Goal: Task Accomplishment & Management: Use online tool/utility

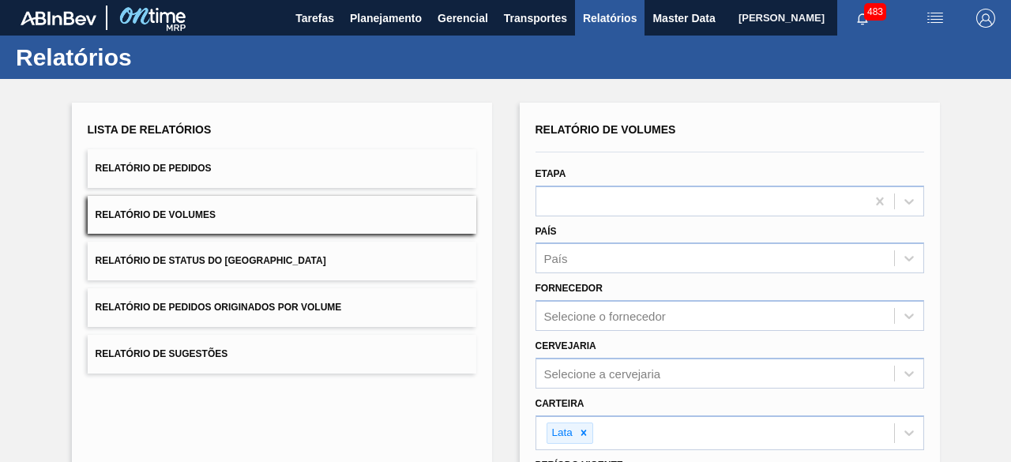
click at [290, 174] on button "Relatório de Pedidos" at bounding box center [282, 168] width 388 height 39
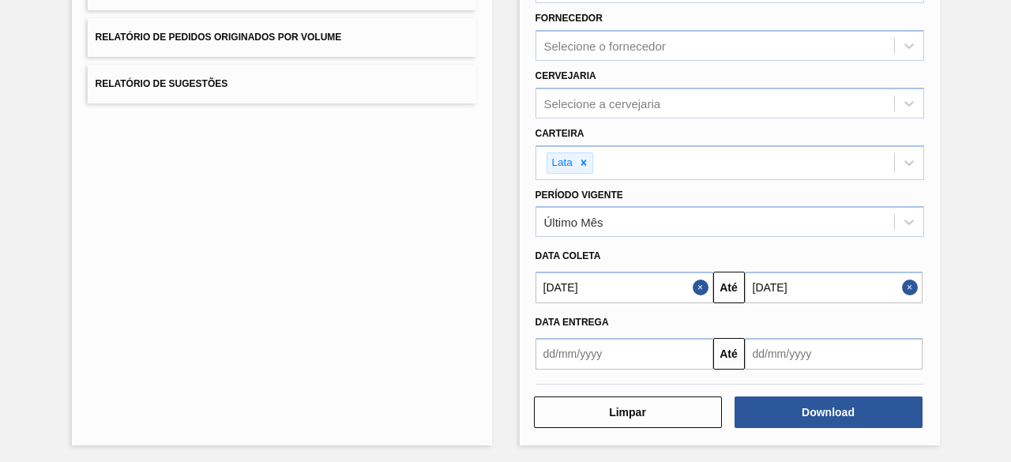
scroll to position [271, 0]
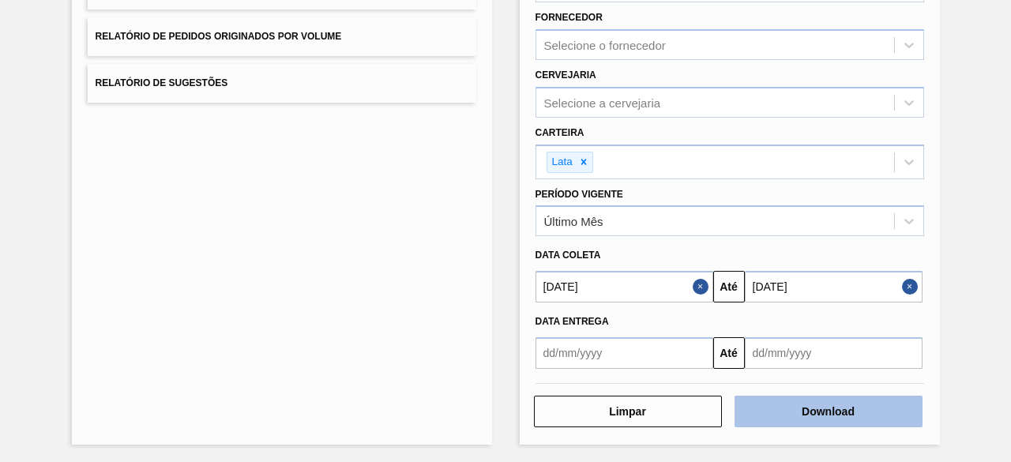
click at [824, 418] on button "Download" at bounding box center [828, 412] width 188 height 32
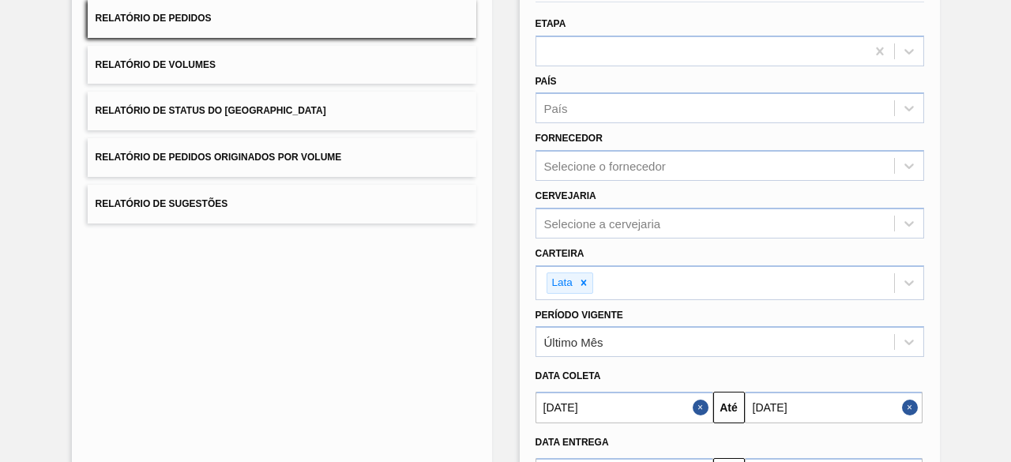
scroll to position [0, 0]
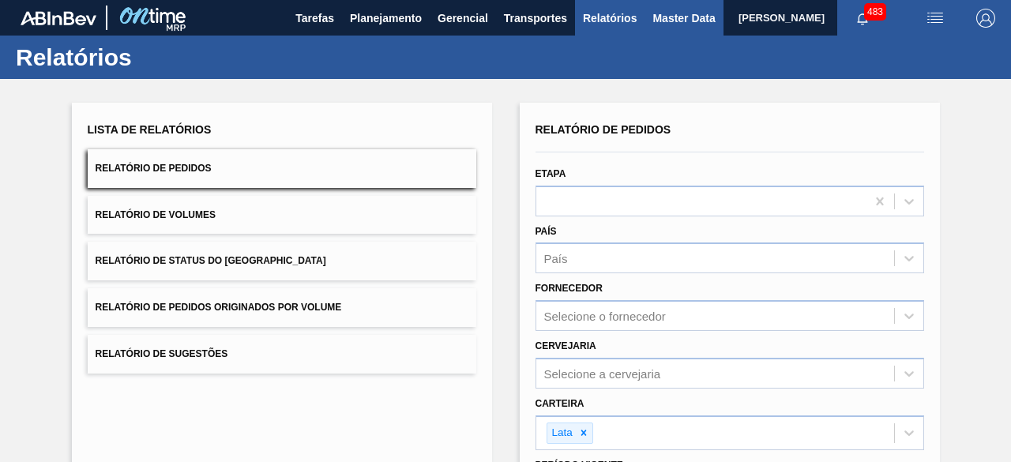
click at [656, 15] on span "Master Data" at bounding box center [683, 18] width 62 height 19
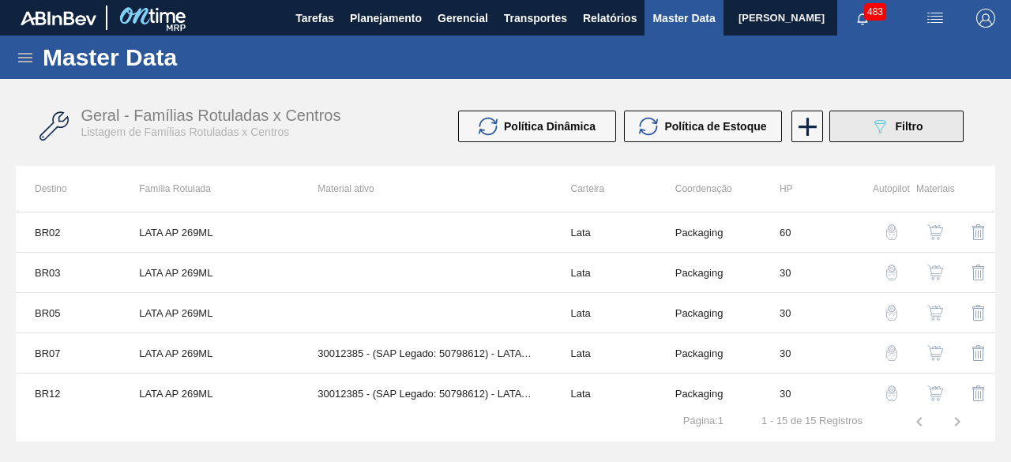
click at [876, 123] on icon at bounding box center [880, 126] width 12 height 13
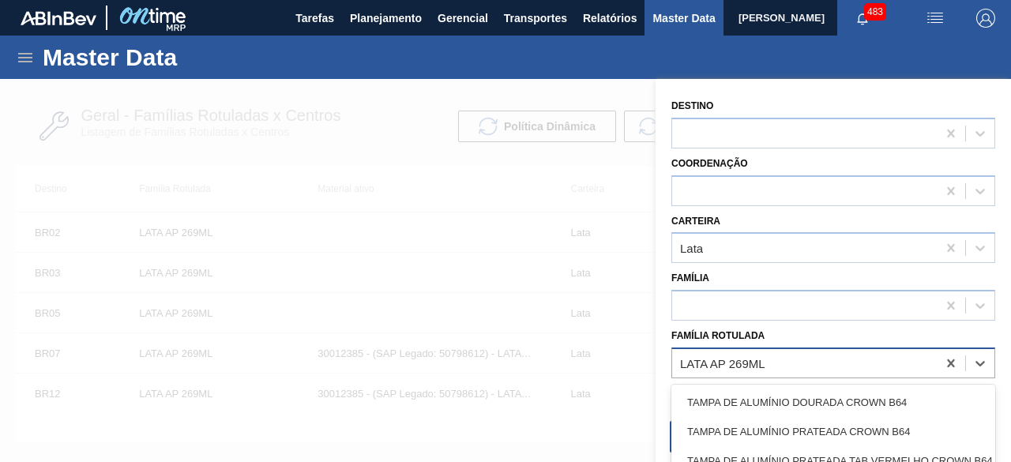
click at [756, 369] on div "LATA AP 269ML" at bounding box center [722, 362] width 85 height 13
paste Rotulada "LATA SK 269ML MP"
type Rotulada "LATA SK 269ML MP"
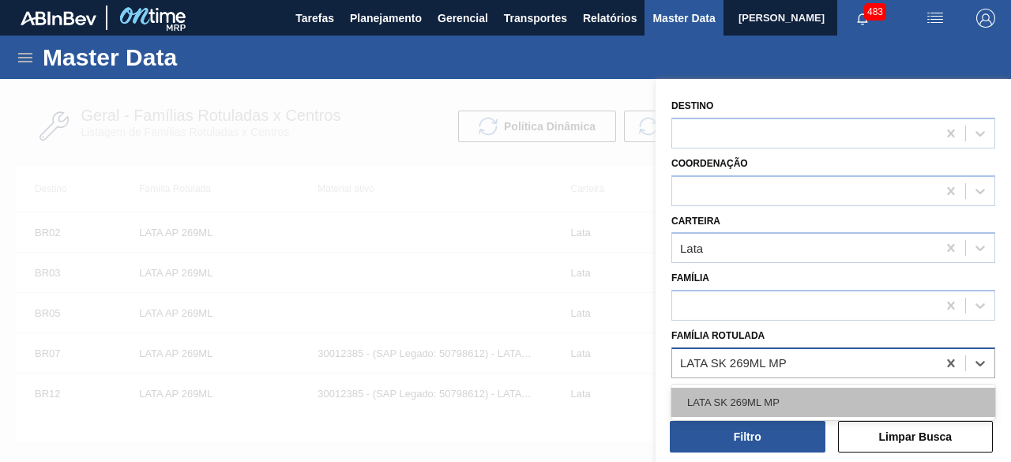
click at [752, 396] on div "LATA SK 269ML MP" at bounding box center [833, 402] width 324 height 29
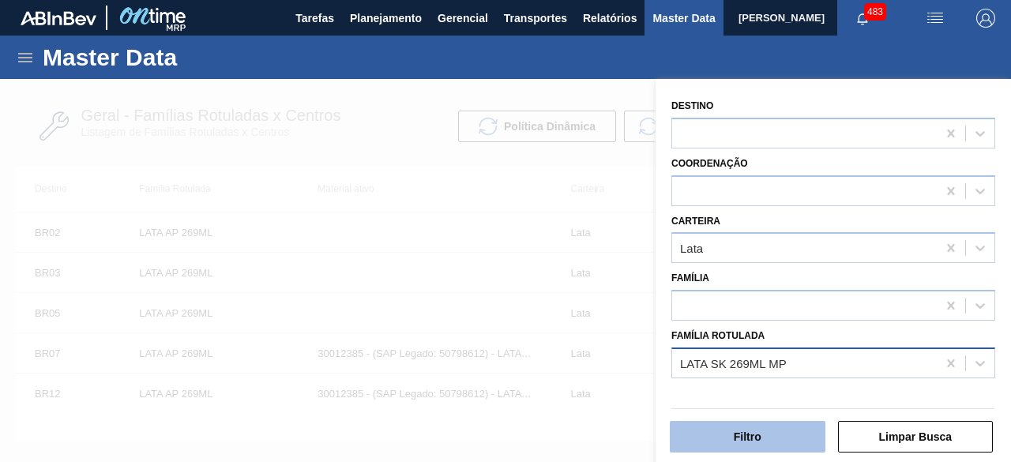
click at [747, 436] on button "Filtro" at bounding box center [748, 437] width 156 height 32
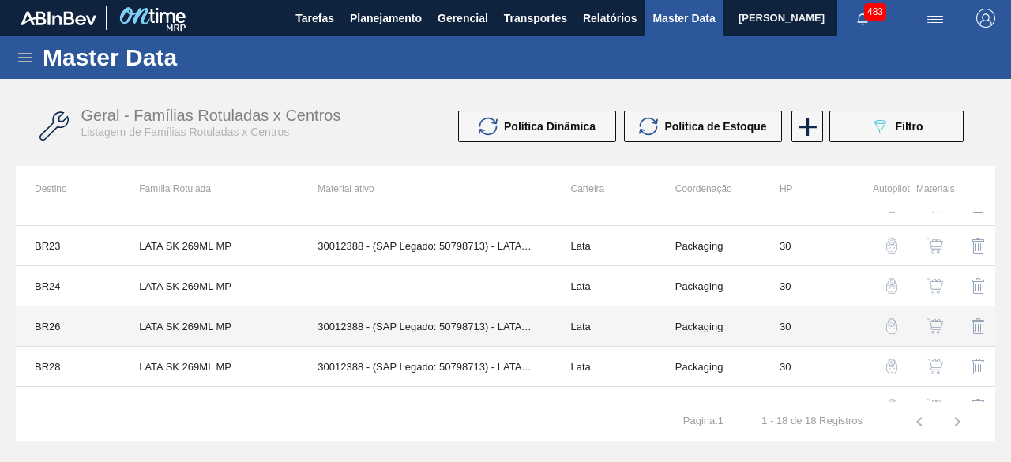
scroll to position [529, 0]
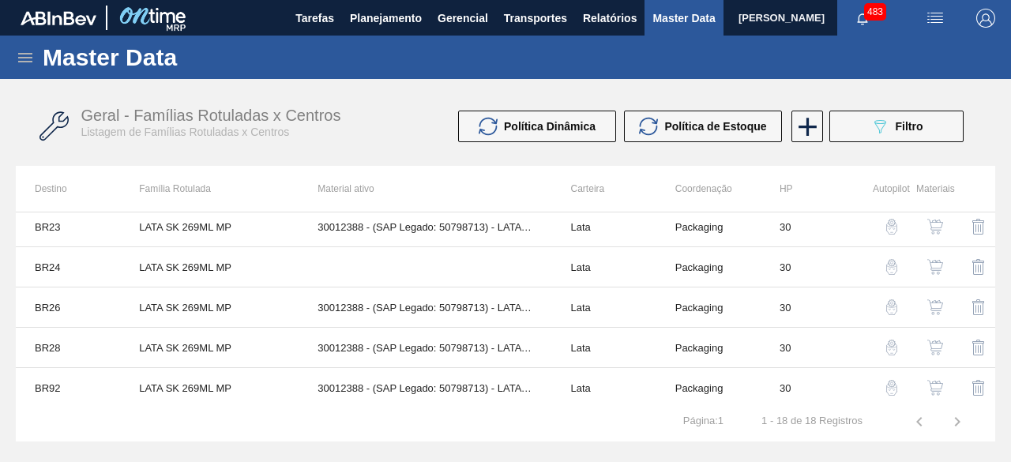
click at [929, 299] on img "button" at bounding box center [935, 307] width 16 height 16
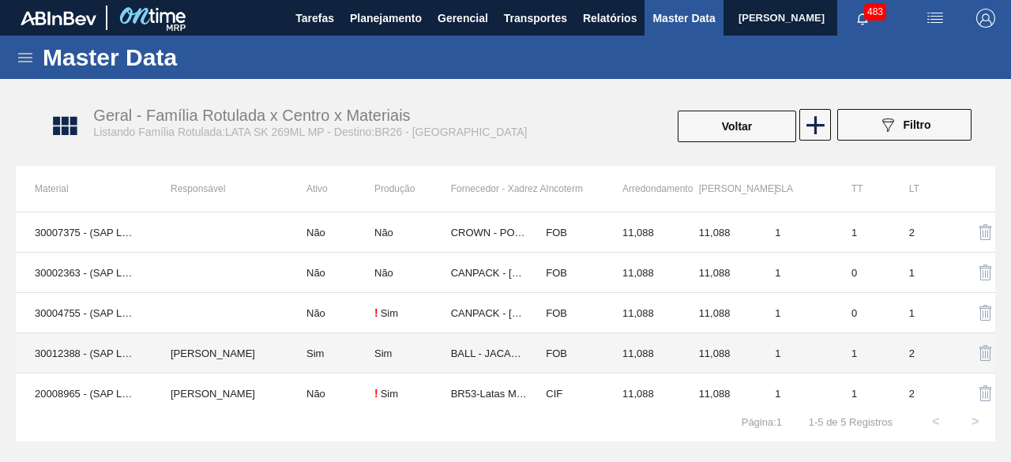
click at [109, 352] on td "30012388 - (SAP Legado: 50798713) - LATA AL. 269ML SK MP 429" at bounding box center [84, 353] width 136 height 40
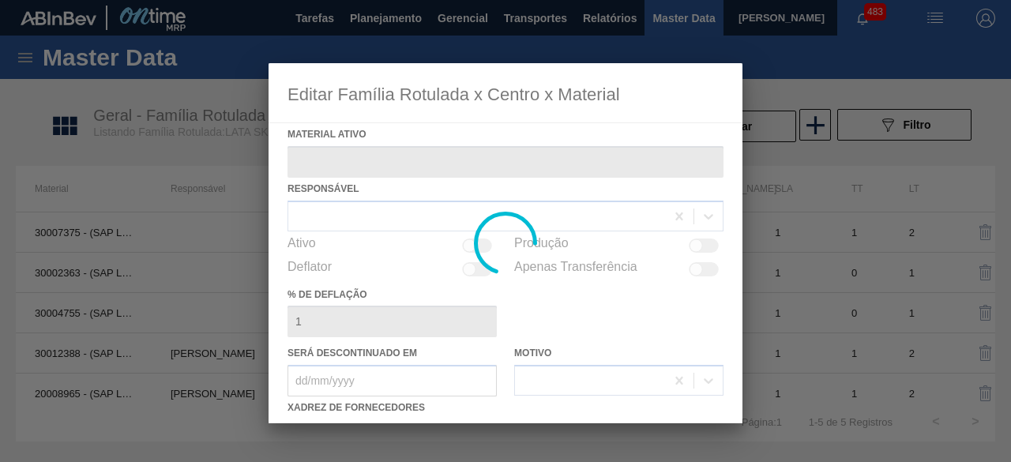
type ativo "30012388 - (SAP Legado: 50798713) - LATA AL. 269ML SK MP 429"
checkbox input "true"
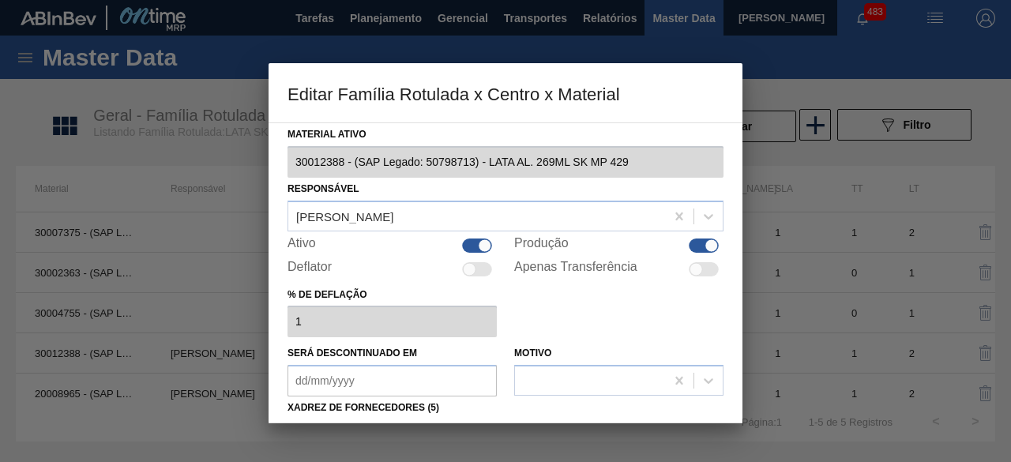
click at [467, 242] on div at bounding box center [477, 245] width 30 height 14
checkbox input "false"
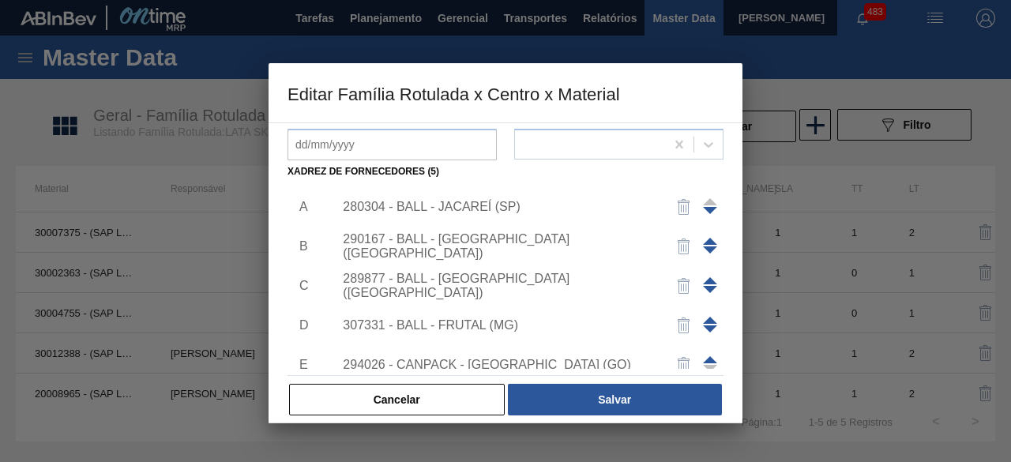
scroll to position [237, 0]
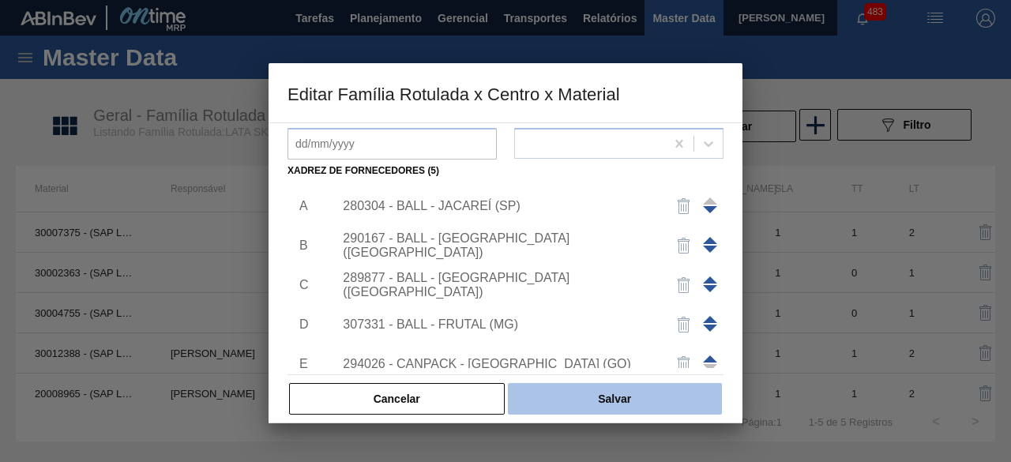
click at [670, 400] on button "Salvar" at bounding box center [615, 399] width 214 height 32
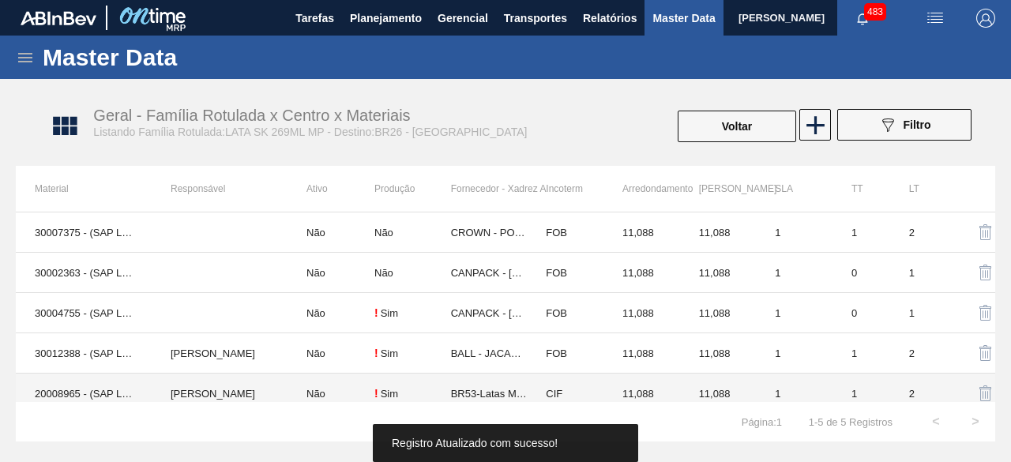
click at [82, 388] on td "20008965 - (SAP Legado: 40014499) - LATA MET. SKOL MP 269ML" at bounding box center [84, 393] width 136 height 40
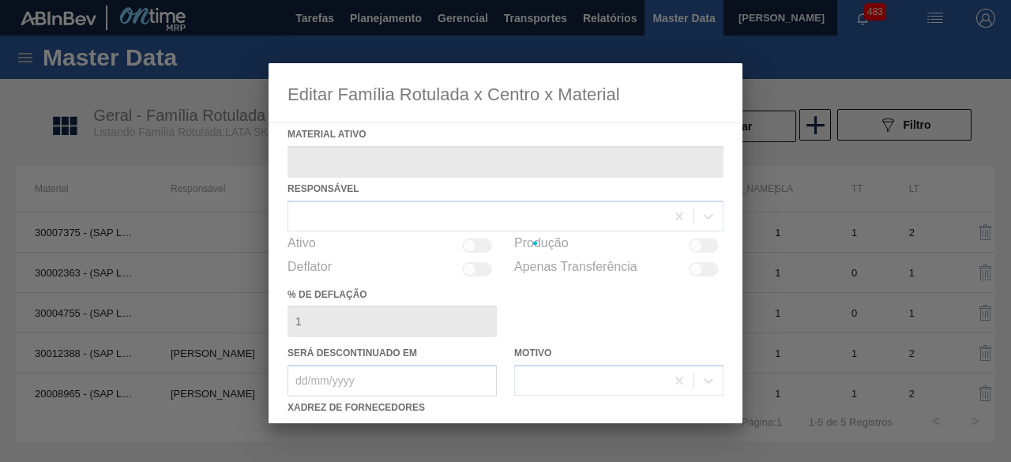
type ativo "20008965 - (SAP Legado: 40014499) - LATA MET. SKOL MP 269ML"
checkbox input "true"
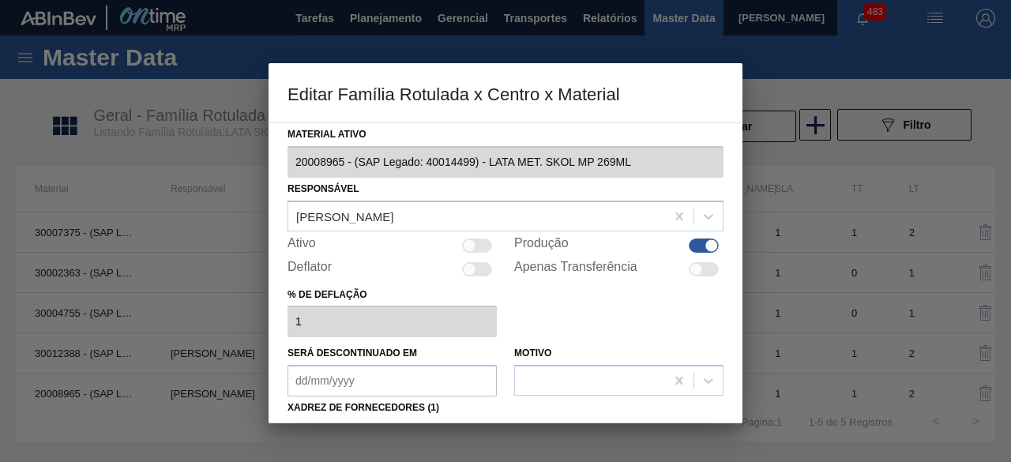
click at [481, 239] on div at bounding box center [477, 245] width 30 height 14
checkbox input "true"
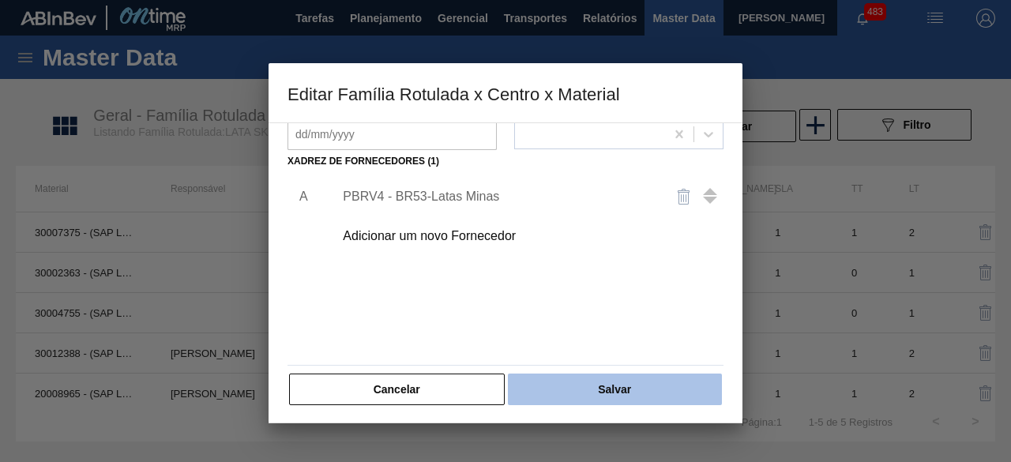
scroll to position [248, 0]
click at [663, 380] on button "Salvar" at bounding box center [615, 388] width 214 height 32
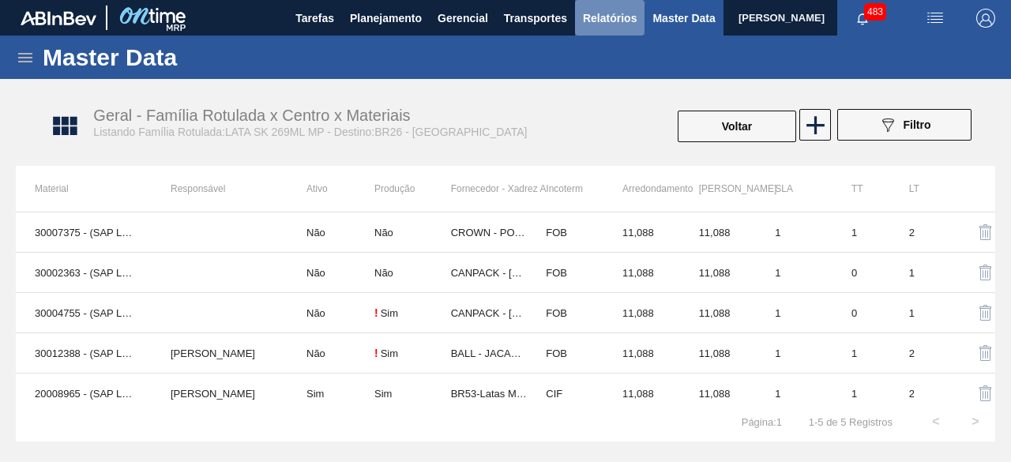
click at [621, 24] on span "Relatórios" at bounding box center [610, 18] width 54 height 19
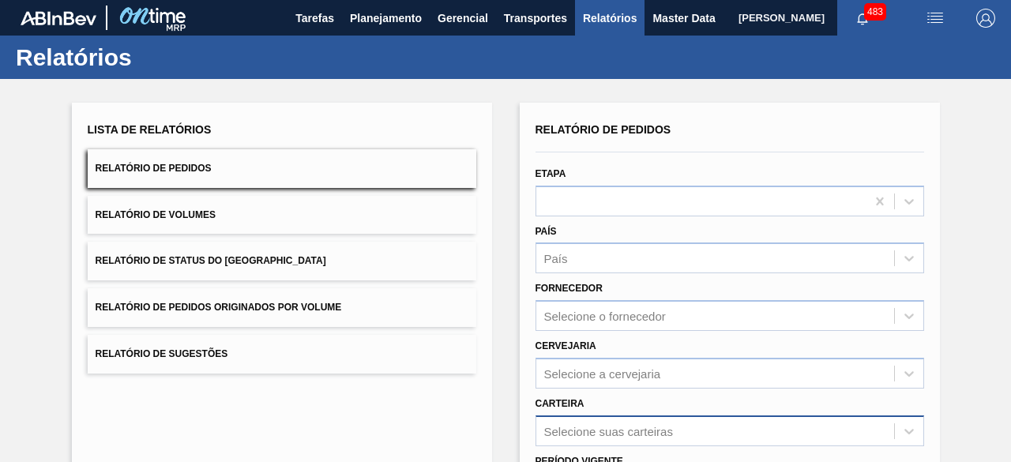
scroll to position [232, 0]
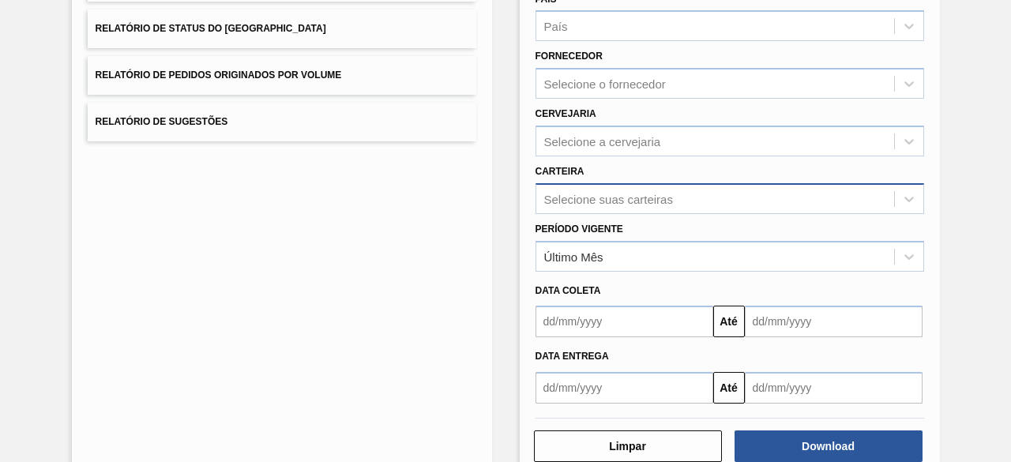
click at [673, 214] on div "Selecione suas carteiras" at bounding box center [729, 198] width 388 height 31
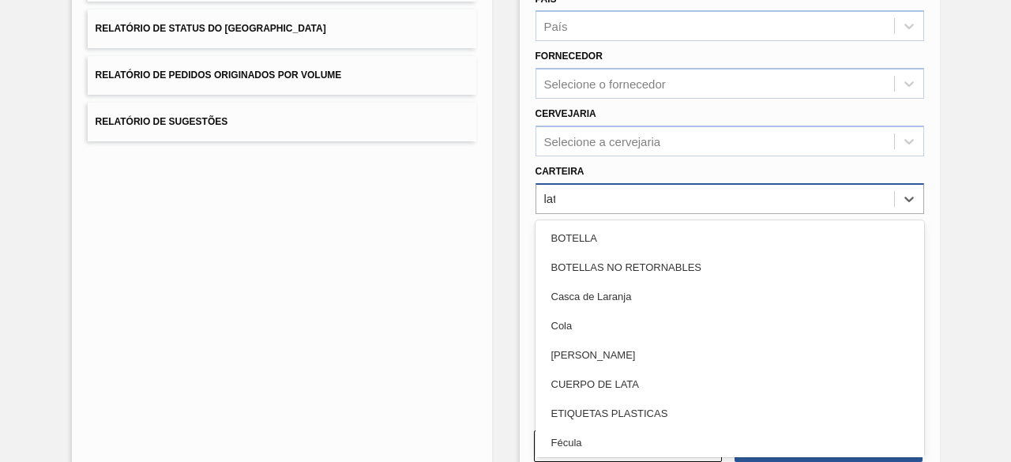
type input "lata"
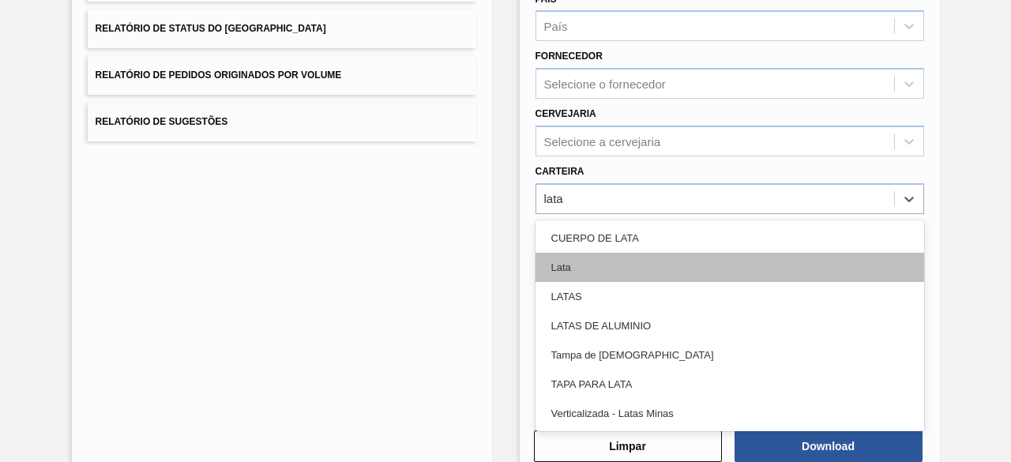
click at [666, 274] on div "Lata" at bounding box center [729, 267] width 388 height 29
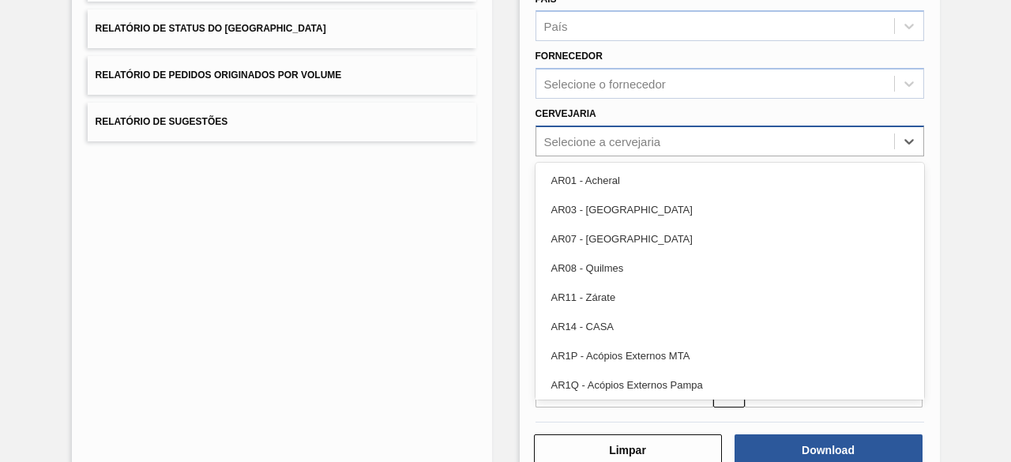
click at [629, 141] on div "Selecione a cervejaria" at bounding box center [602, 140] width 117 height 13
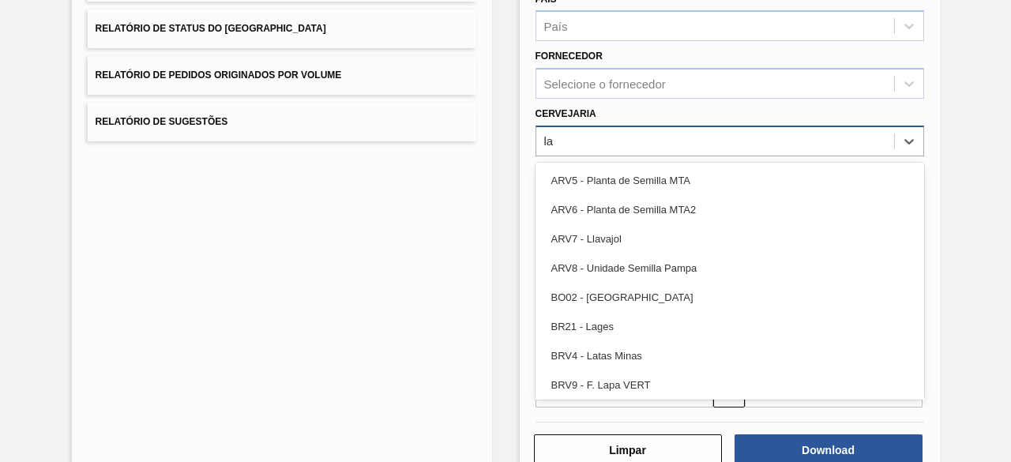
type input "l"
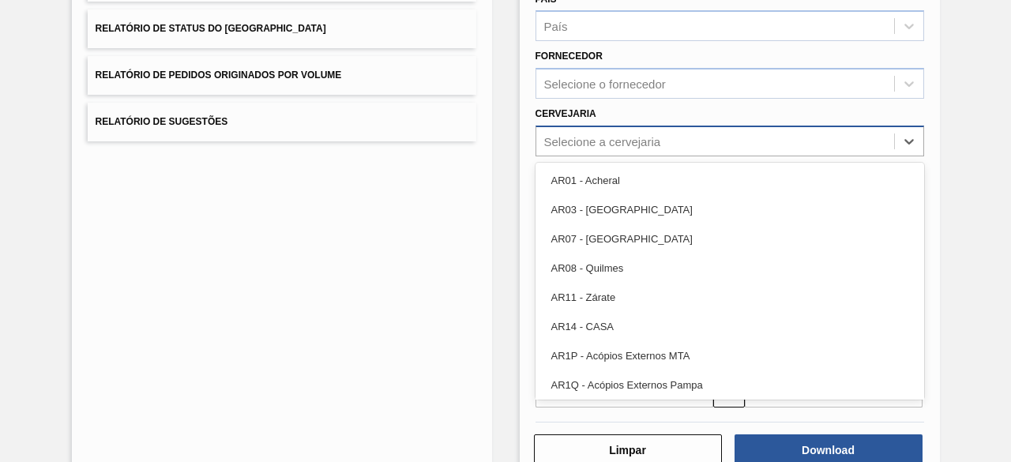
click at [989, 206] on div "Lista de Relatórios Relatório de Pedidos Relatório de Volumes Relatório de Stat…" at bounding box center [505, 175] width 1011 height 656
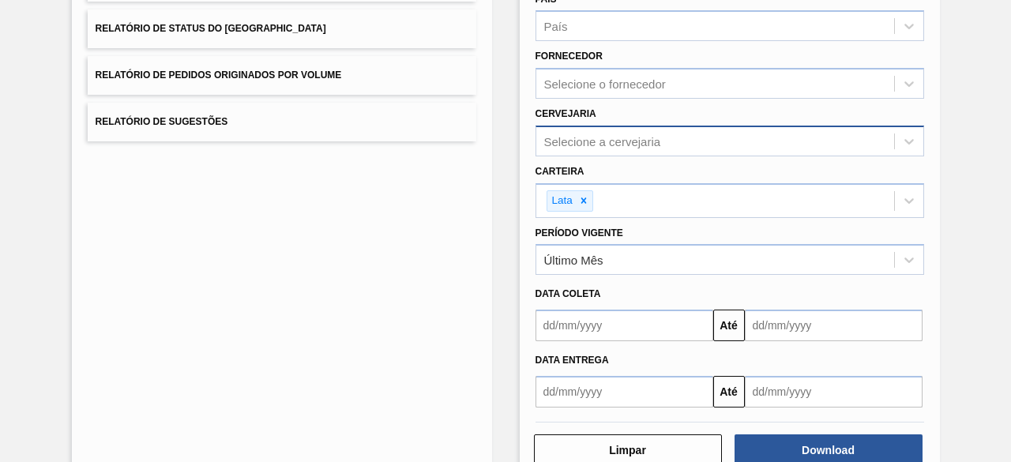
click at [647, 321] on input "text" at bounding box center [624, 326] width 178 height 32
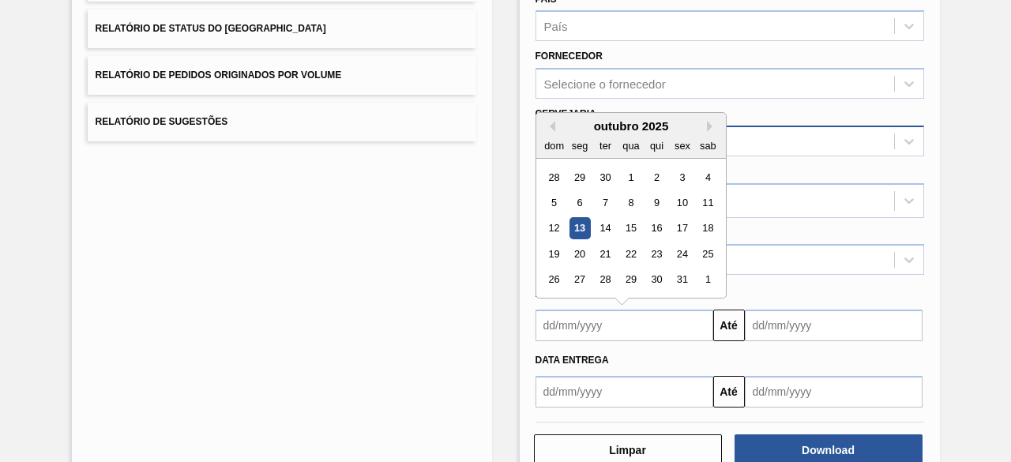
click at [586, 225] on div "13" at bounding box center [579, 228] width 21 height 21
type input "[DATE]"
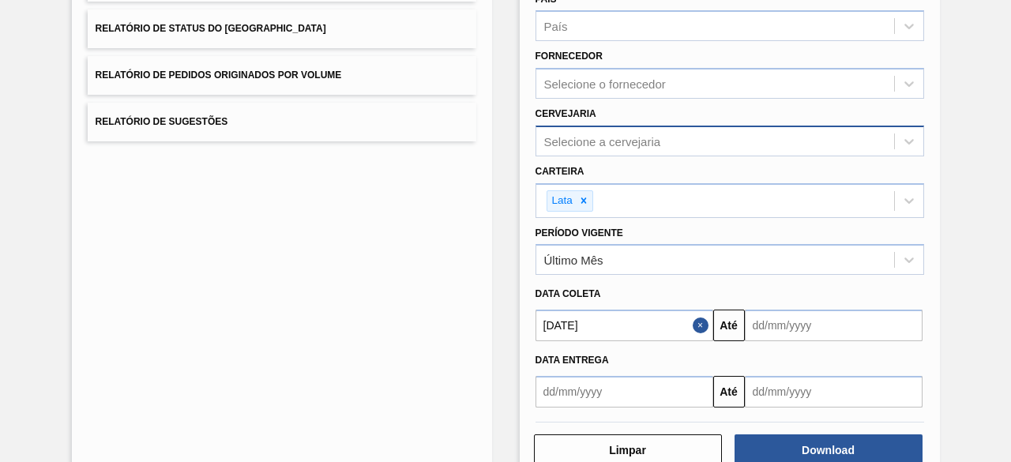
click at [808, 325] on input "text" at bounding box center [834, 326] width 178 height 32
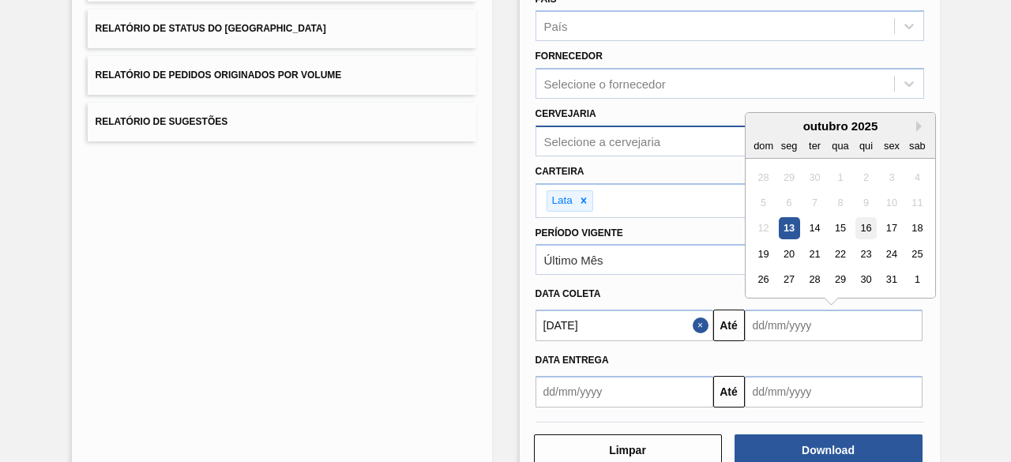
click at [864, 228] on div "16" at bounding box center [864, 228] width 21 height 21
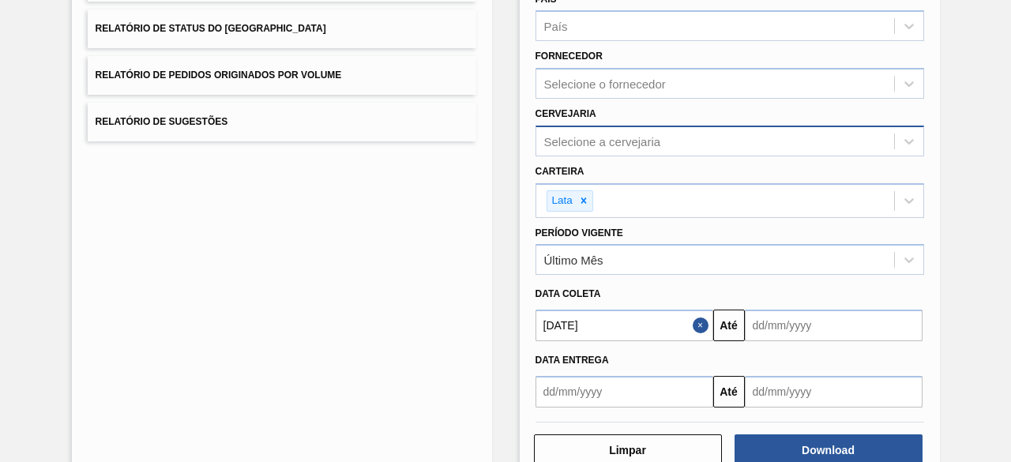
type input "16/10/2025"
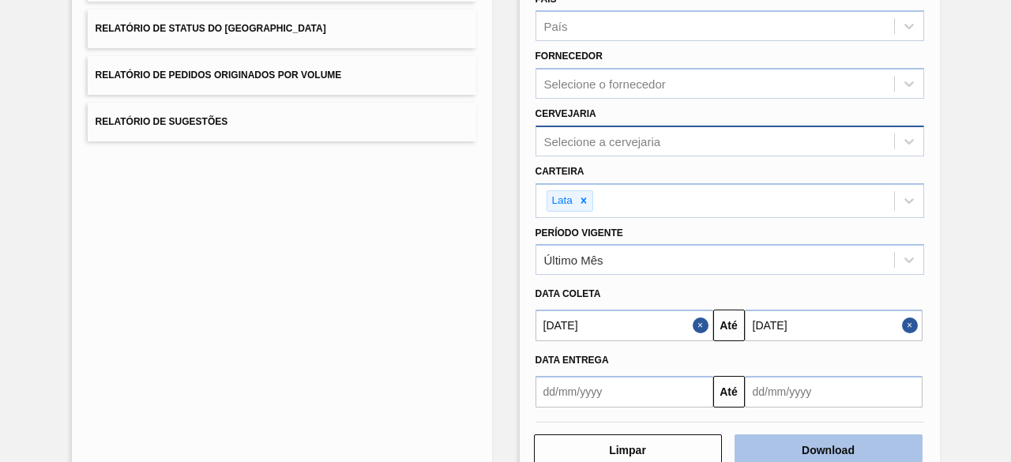
click at [822, 447] on button "Download" at bounding box center [828, 450] width 188 height 32
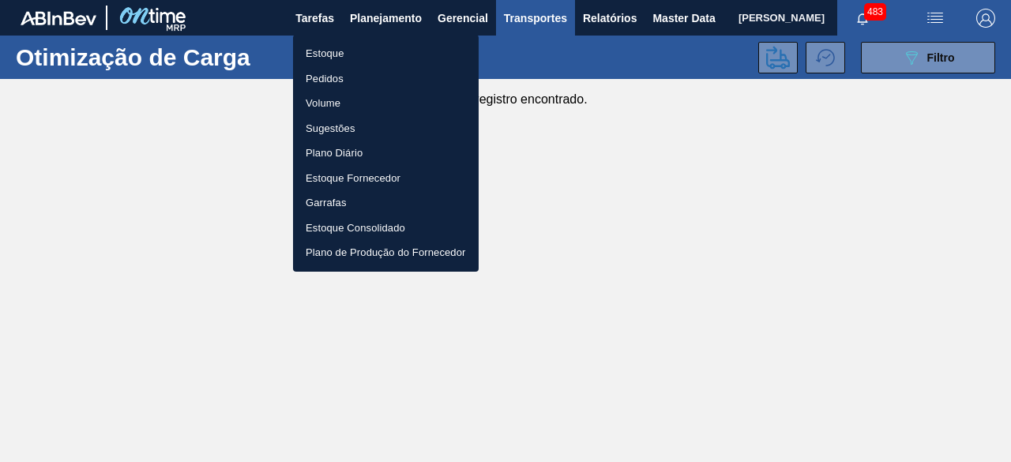
scroll to position [174, 0]
drag, startPoint x: 336, startPoint y: 48, endPoint x: 929, endPoint y: 6, distance: 594.5
click at [337, 48] on li "Estoque" at bounding box center [386, 53] width 186 height 25
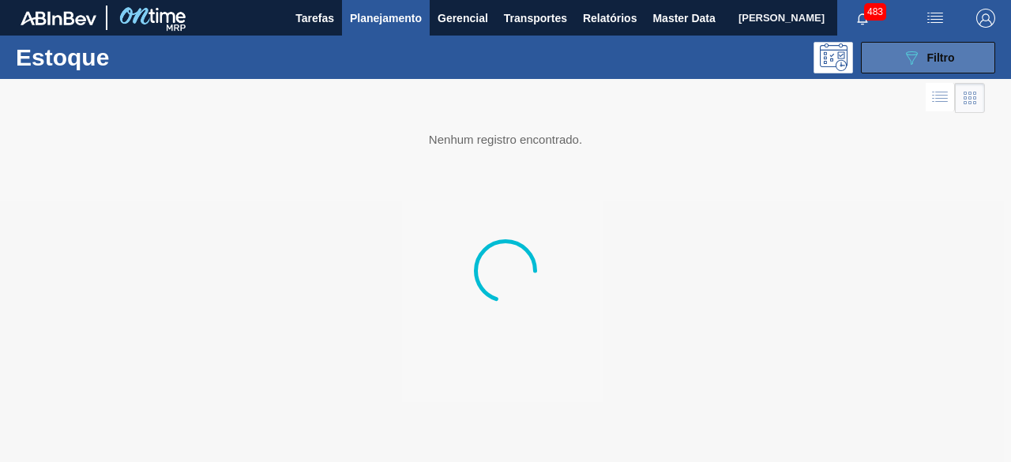
click at [941, 62] on span "Filtro" at bounding box center [941, 57] width 28 height 13
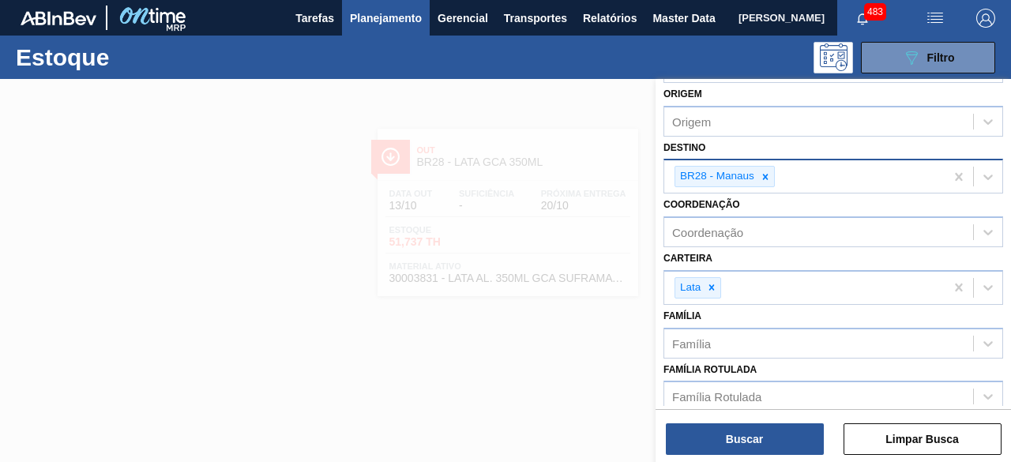
scroll to position [158, 0]
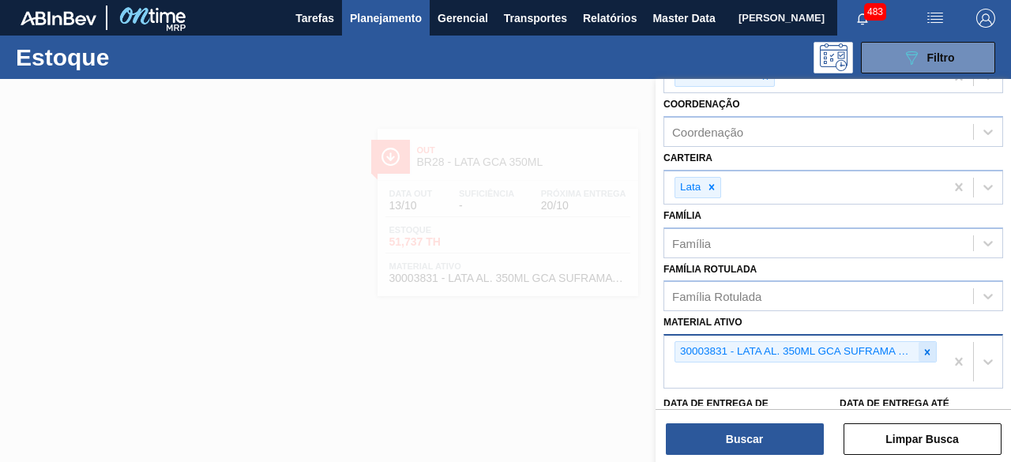
click at [929, 348] on icon at bounding box center [926, 352] width 11 height 11
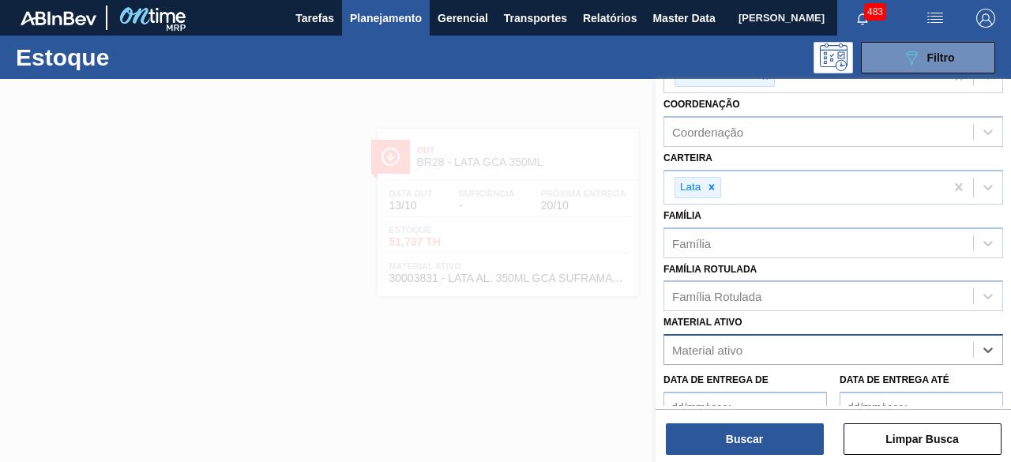
paste ativo "30017320"
type ativo "30017320"
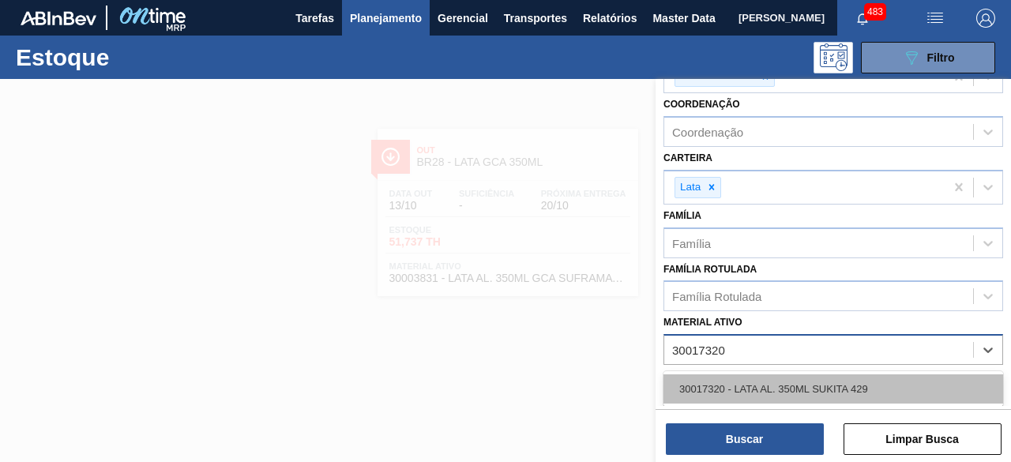
click at [820, 380] on div "30017320 - LATA AL. 350ML SUKITA 429" at bounding box center [833, 388] width 340 height 29
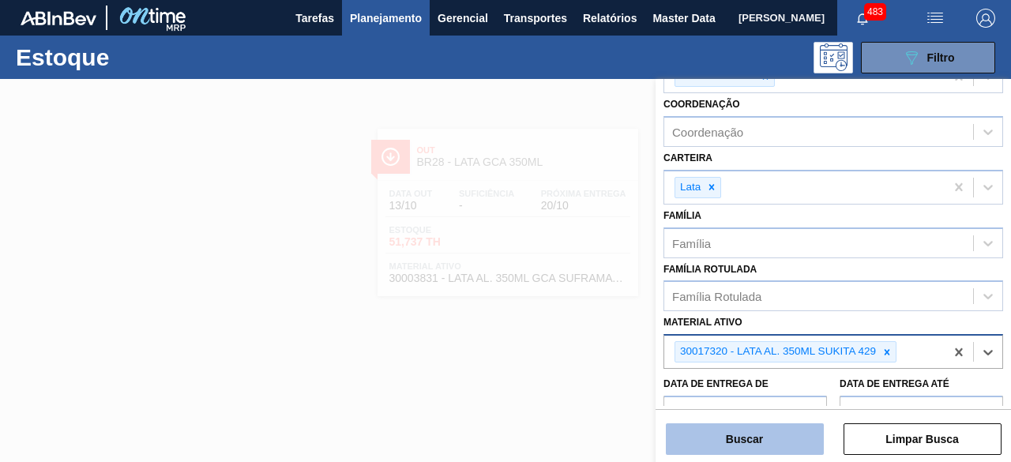
click at [786, 443] on button "Buscar" at bounding box center [745, 439] width 158 height 32
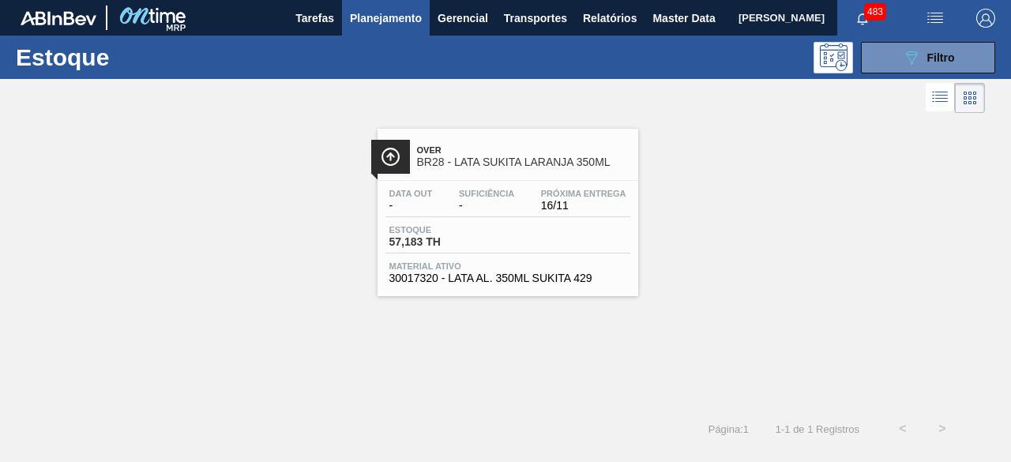
click at [470, 203] on span "-" at bounding box center [486, 206] width 55 height 12
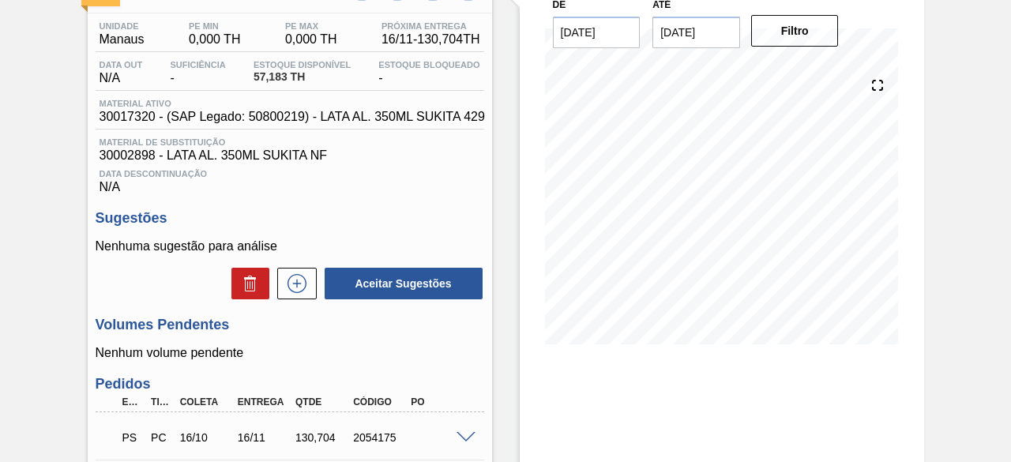
scroll to position [237, 0]
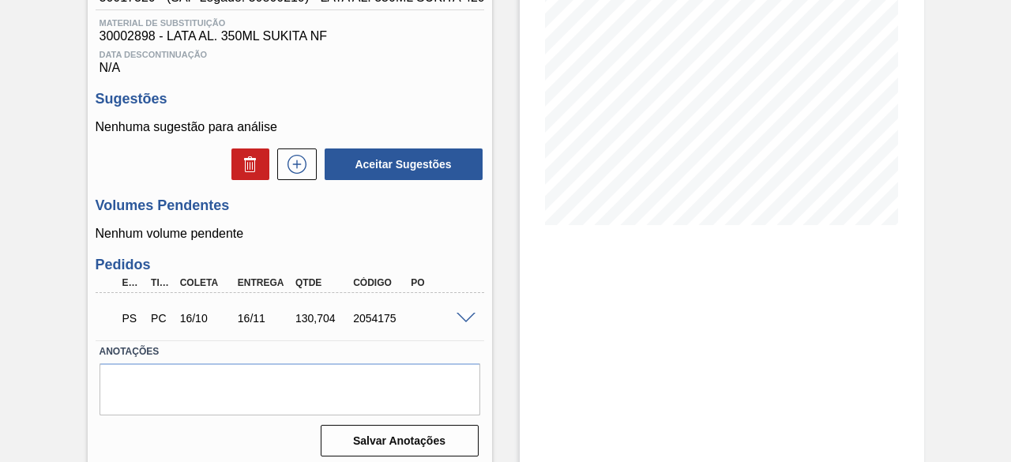
click at [469, 319] on span at bounding box center [465, 319] width 19 height 12
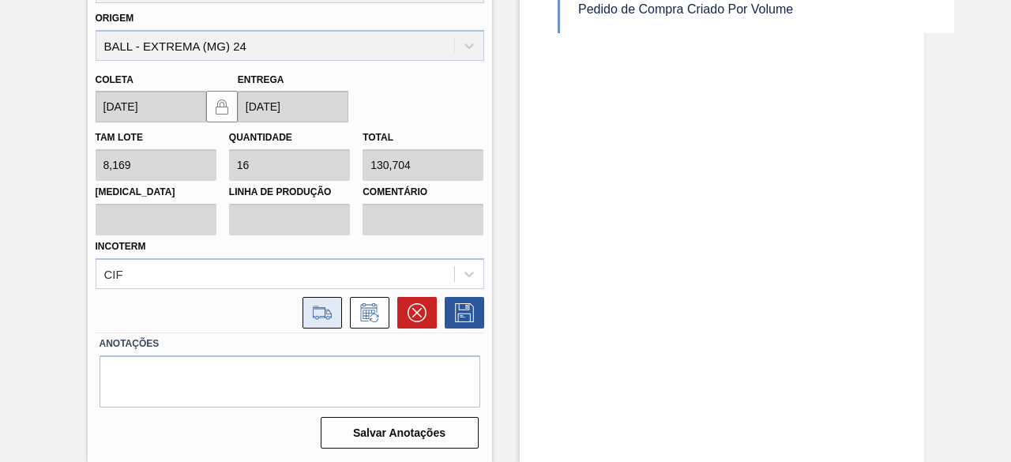
click at [325, 315] on icon at bounding box center [322, 312] width 25 height 19
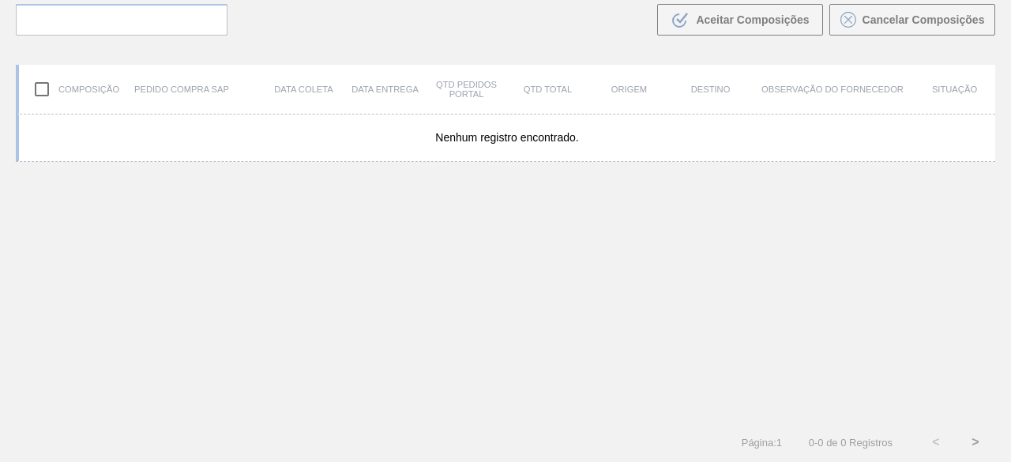
scroll to position [113, 0]
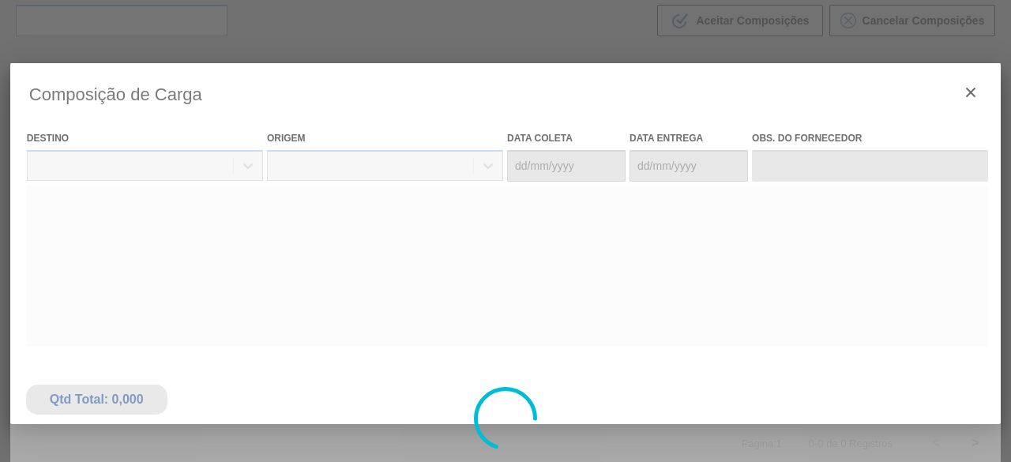
type coleta "[DATE]"
type Entrega "16/11/2025"
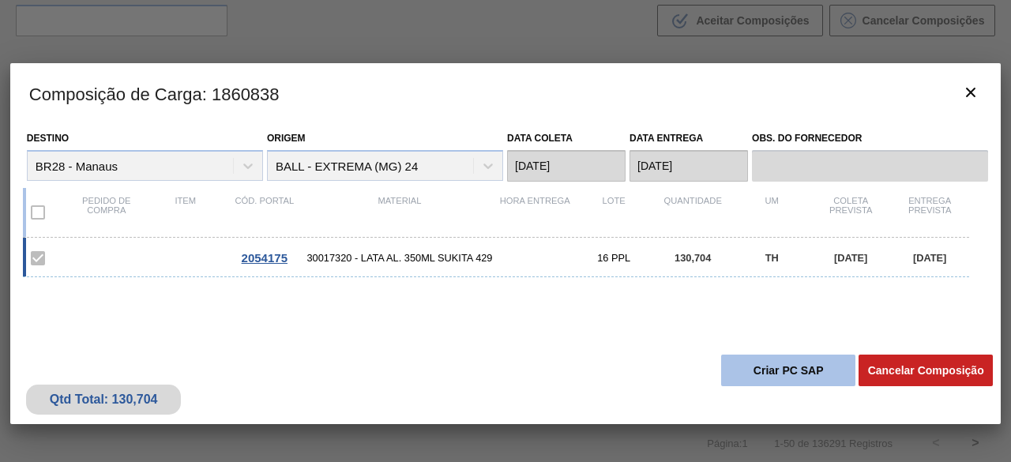
click at [793, 361] on button "Criar PC SAP" at bounding box center [788, 371] width 134 height 32
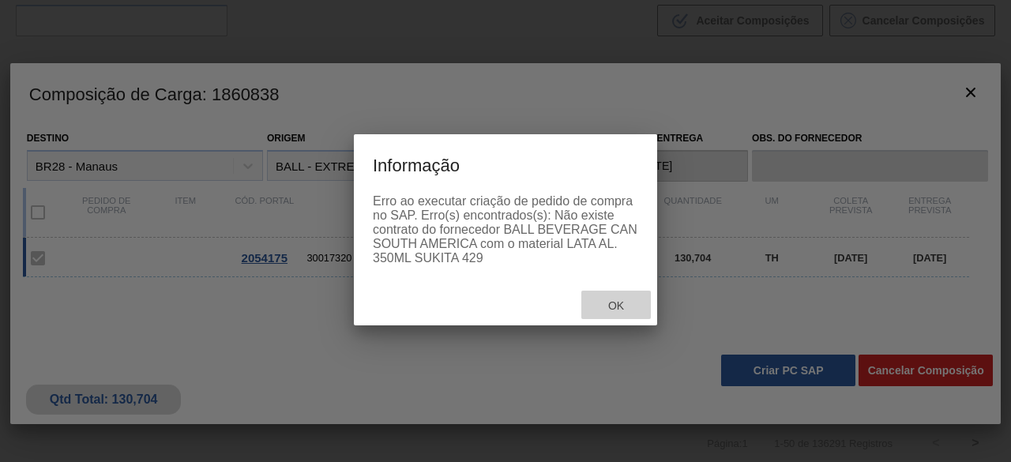
click at [633, 312] on span "Ok" at bounding box center [615, 305] width 41 height 13
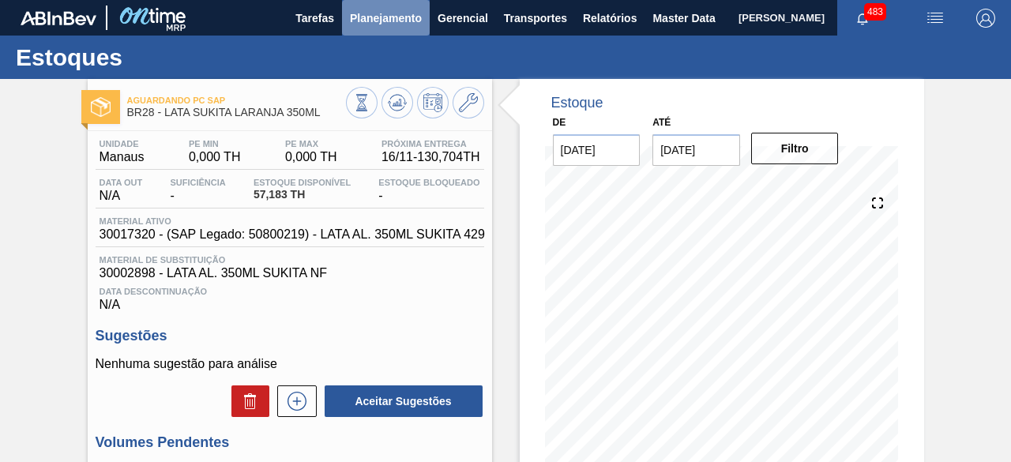
click at [409, 24] on span "Planejamento" at bounding box center [386, 18] width 72 height 19
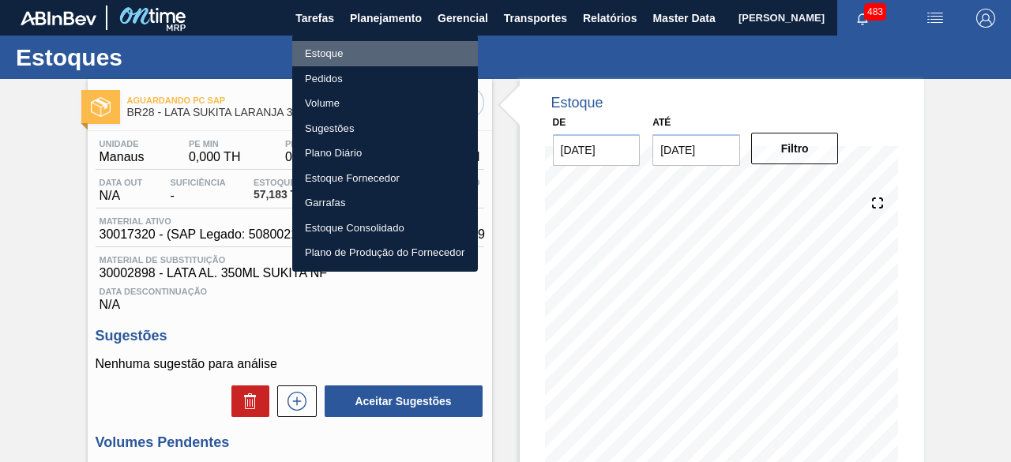
click at [338, 55] on li "Estoque" at bounding box center [385, 53] width 186 height 25
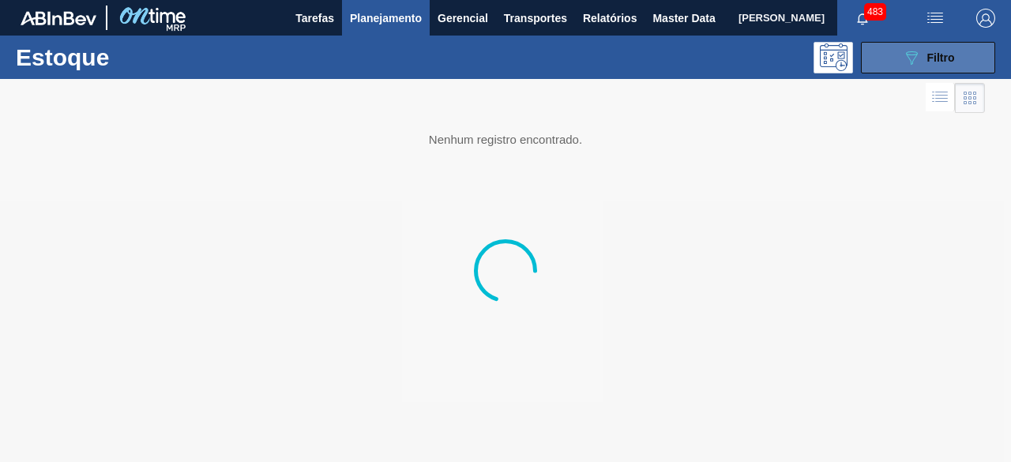
click at [922, 59] on div "089F7B8B-B2A5-4AFE-B5C0-19BA573D28AC Filtro" at bounding box center [928, 57] width 53 height 19
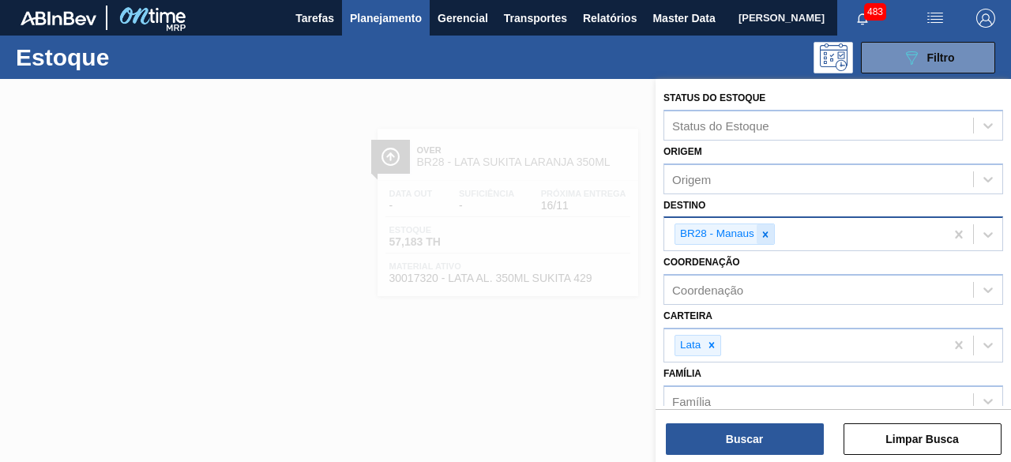
click at [766, 231] on icon at bounding box center [766, 234] width 6 height 6
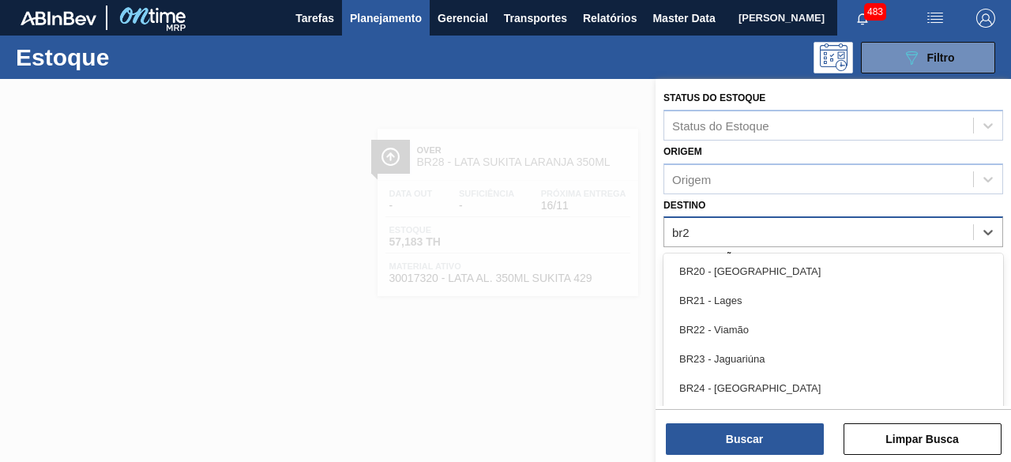
type input "br26"
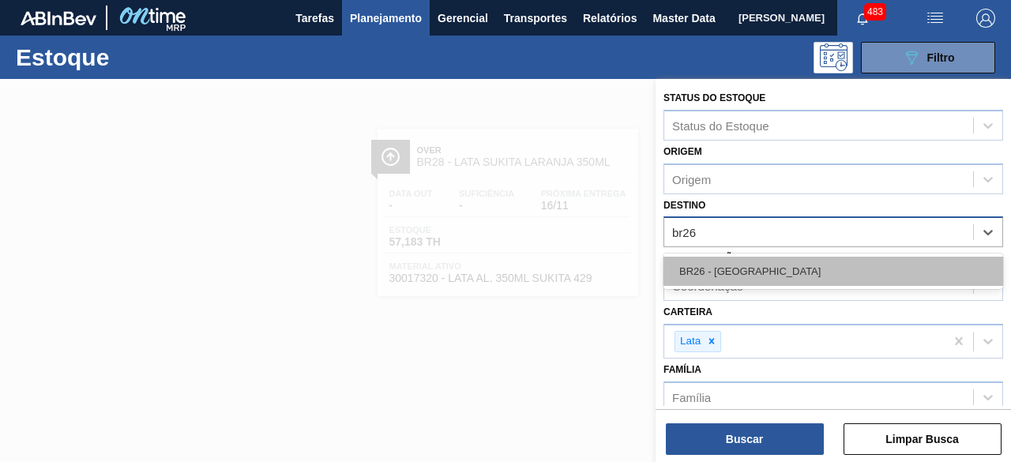
click at [759, 268] on div "BR26 - Uberlândia" at bounding box center [833, 271] width 340 height 29
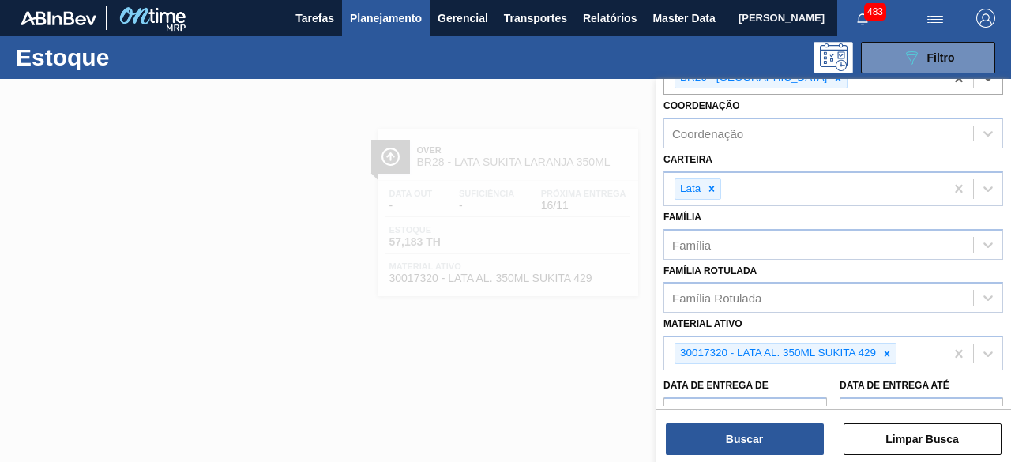
scroll to position [158, 0]
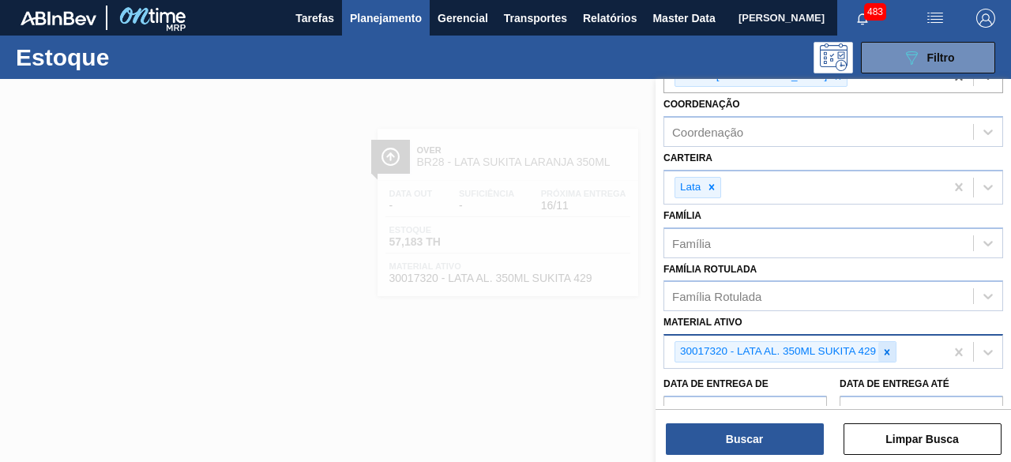
click at [887, 350] on icon at bounding box center [887, 352] width 6 height 6
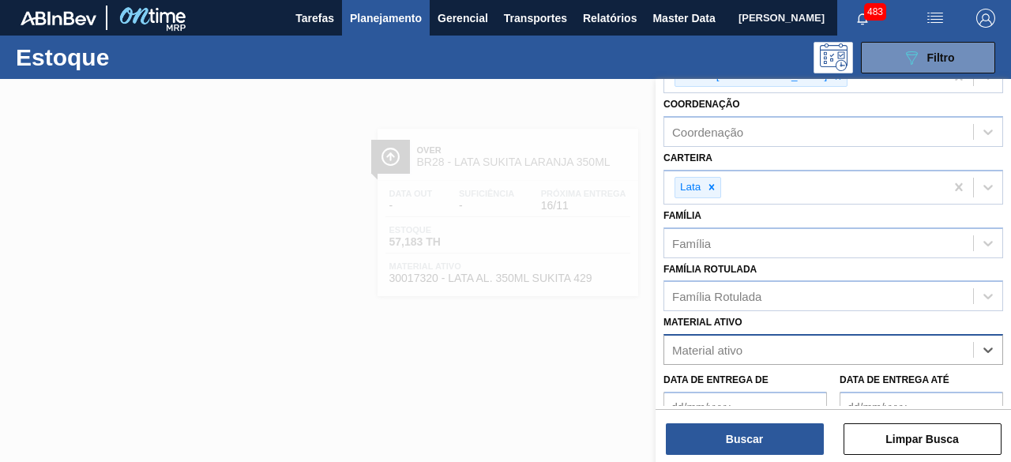
paste ativo "20008965"
type ativo "20008965"
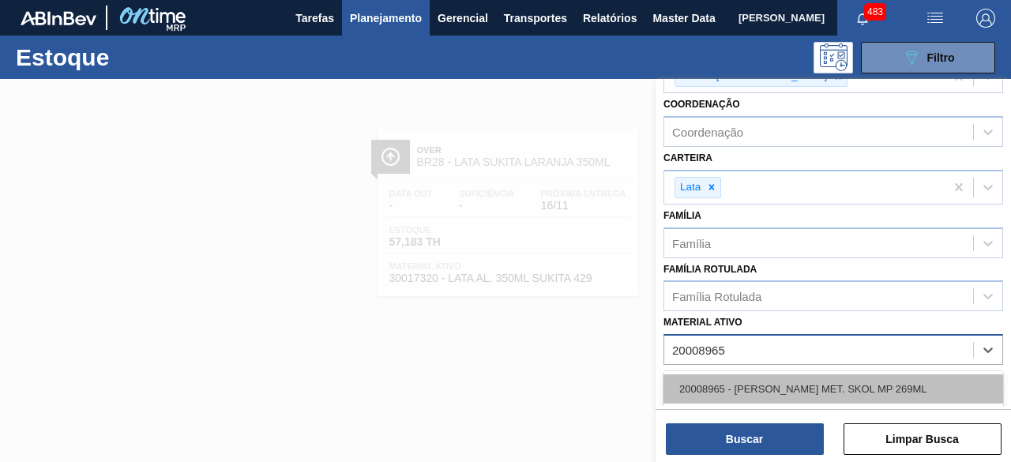
click at [820, 380] on div "20008965 - LATA MET. SKOL MP 269ML" at bounding box center [833, 388] width 340 height 29
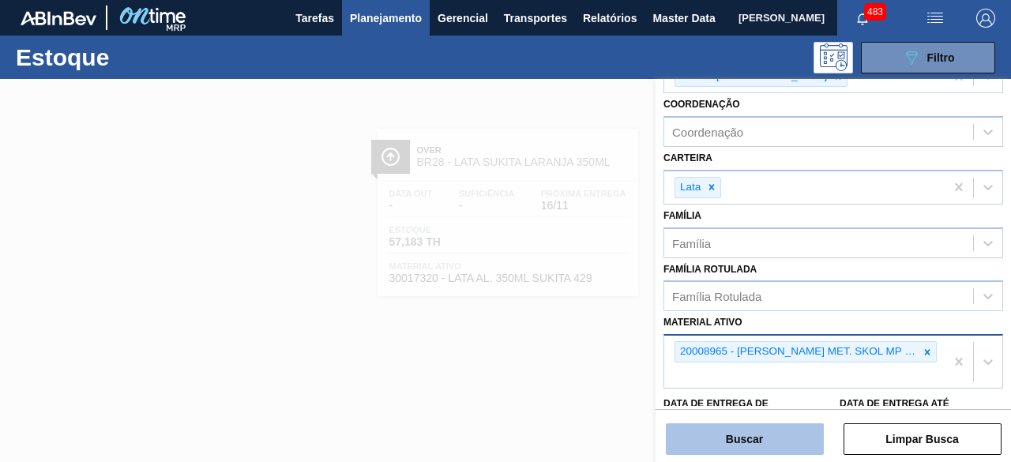
click at [777, 433] on button "Buscar" at bounding box center [745, 439] width 158 height 32
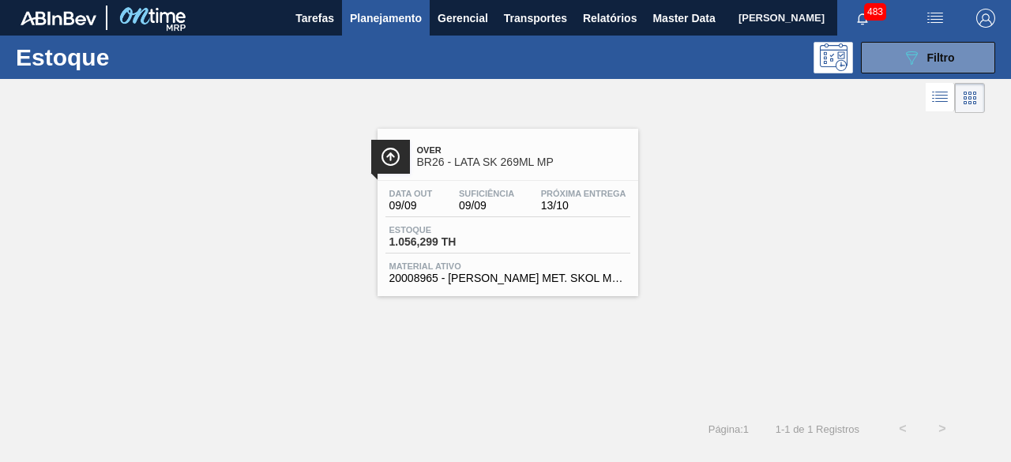
click at [464, 227] on span "Estoque" at bounding box center [444, 229] width 111 height 9
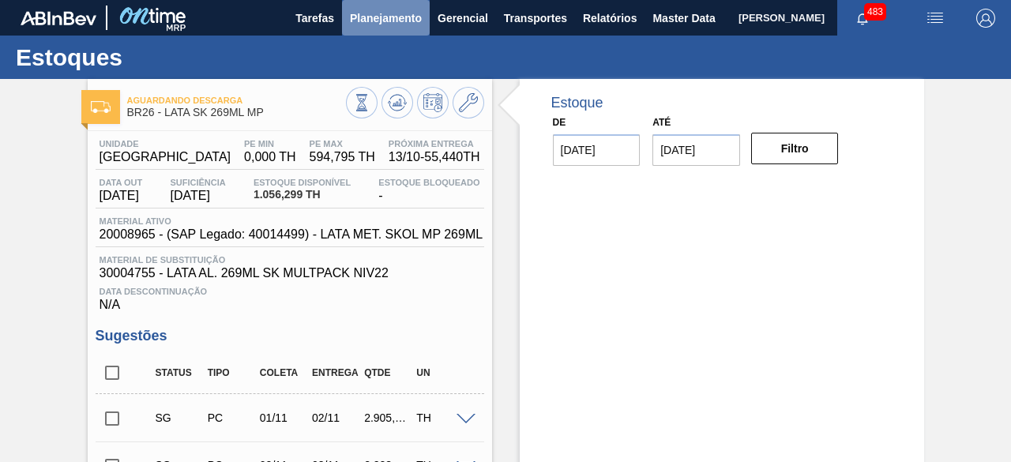
click at [379, 15] on span "Planejamento" at bounding box center [386, 18] width 72 height 19
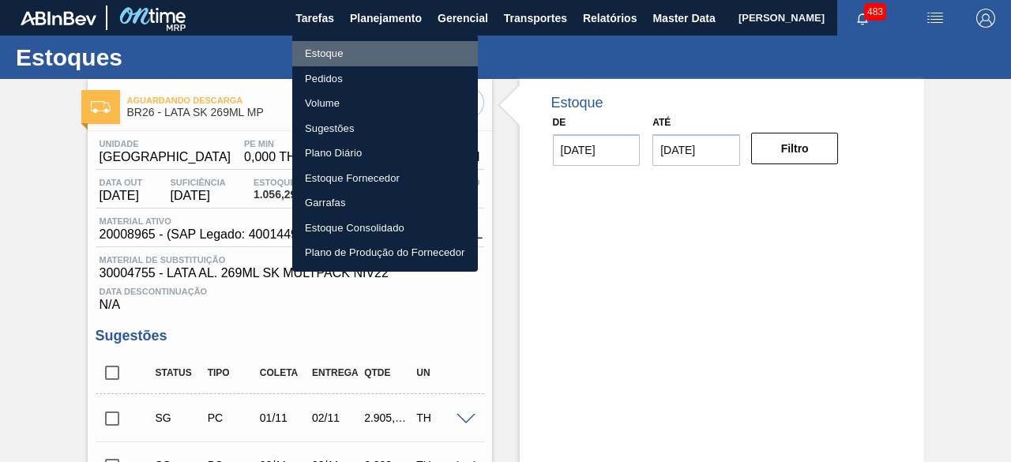
click at [332, 52] on li "Estoque" at bounding box center [385, 53] width 186 height 25
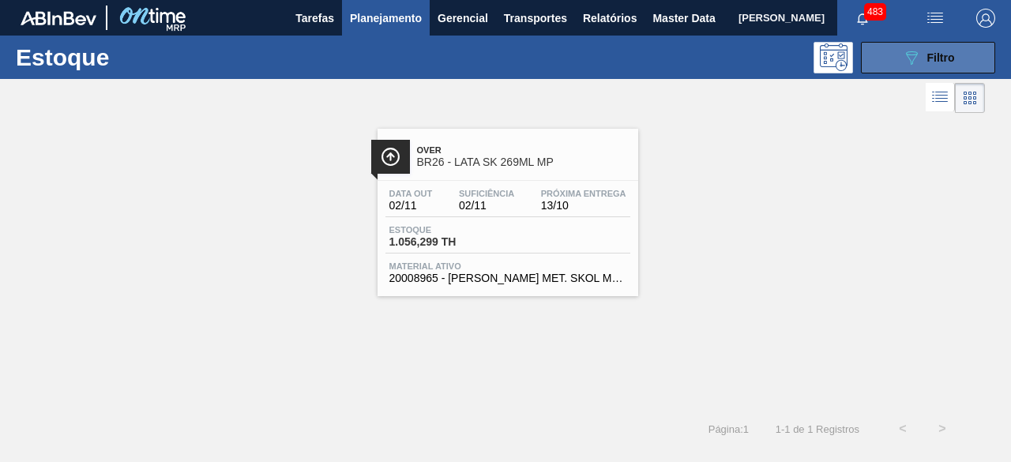
click at [900, 51] on button "089F7B8B-B2A5-4AFE-B5C0-19BA573D28AC Filtro" at bounding box center [928, 58] width 134 height 32
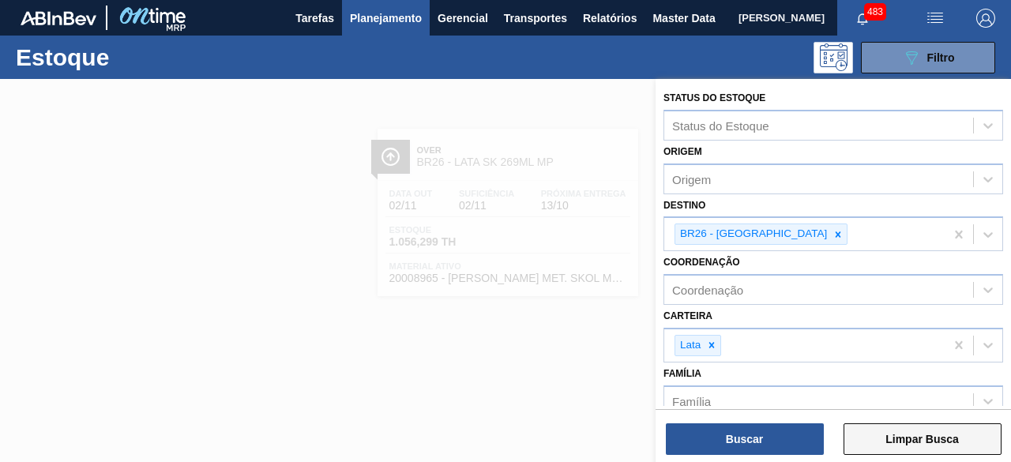
click at [901, 437] on button "Limpar Busca" at bounding box center [922, 439] width 158 height 32
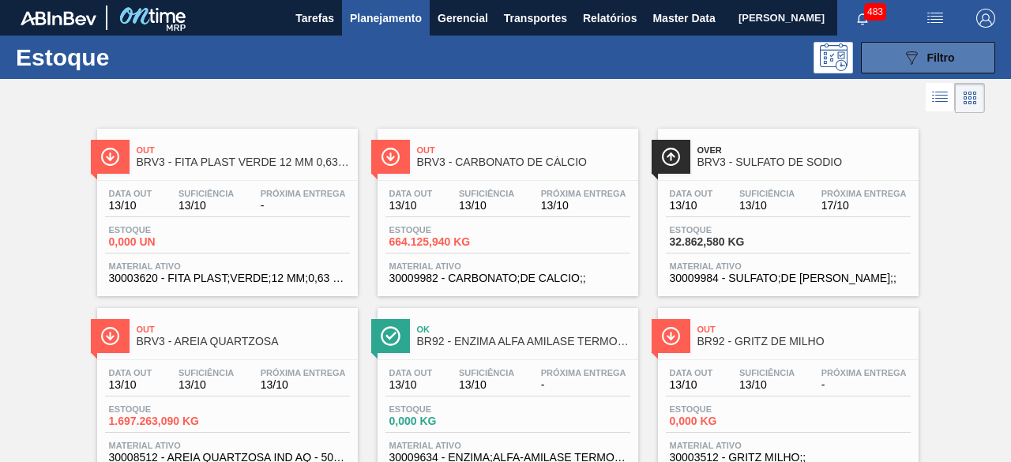
click at [955, 67] on button "089F7B8B-B2A5-4AFE-B5C0-19BA573D28AC Filtro" at bounding box center [928, 58] width 134 height 32
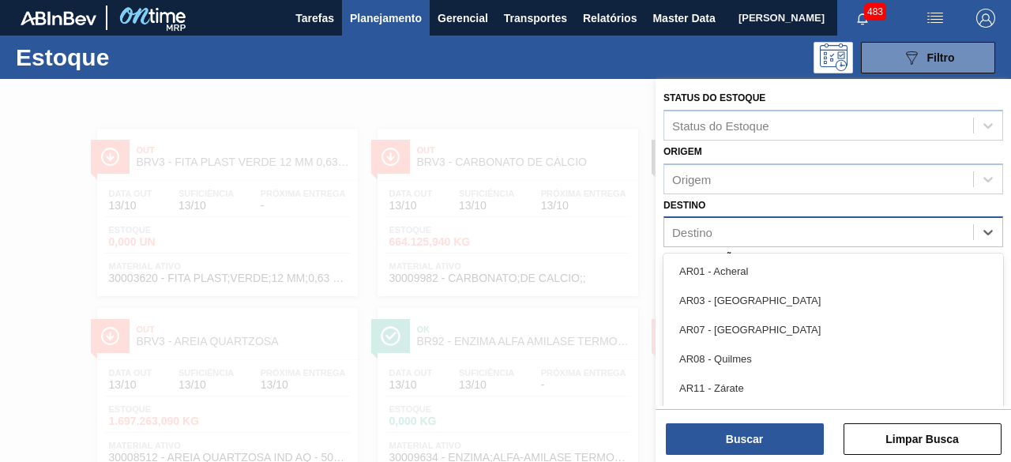
scroll to position [34, 0]
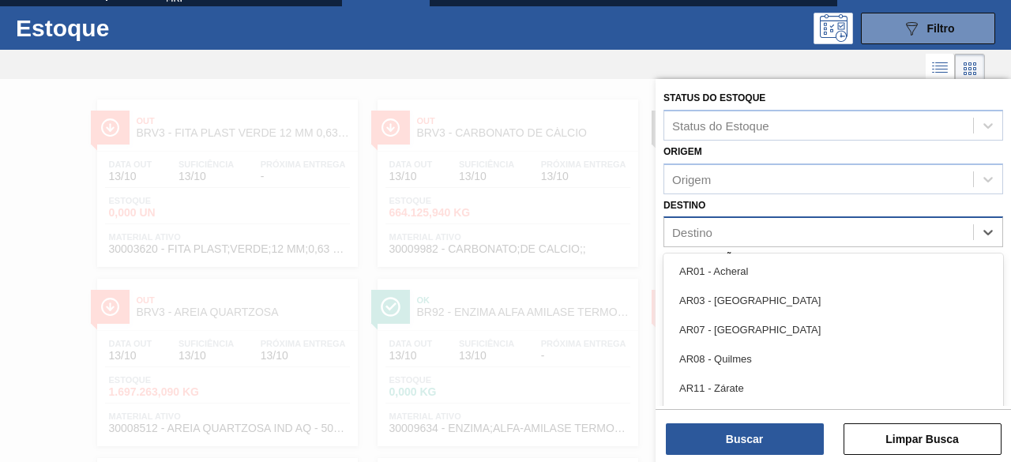
click at [725, 230] on div "Destino" at bounding box center [818, 232] width 309 height 23
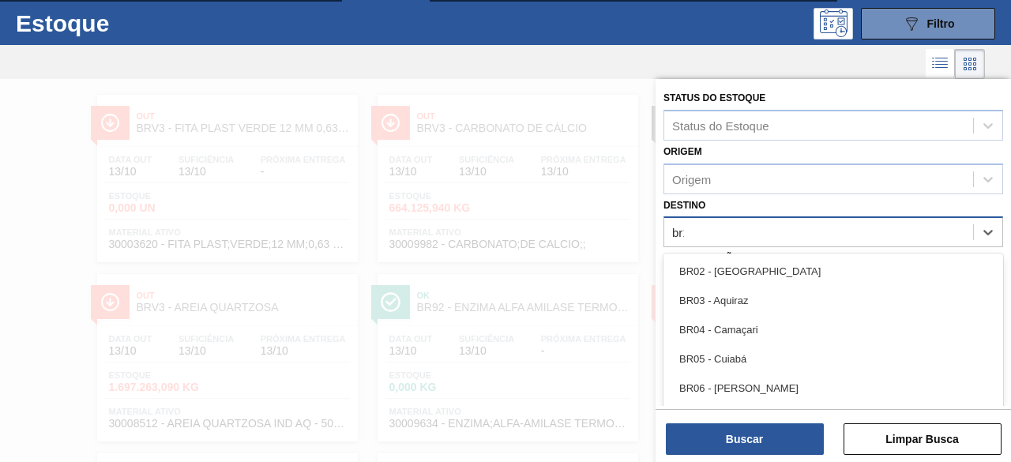
type input "br16"
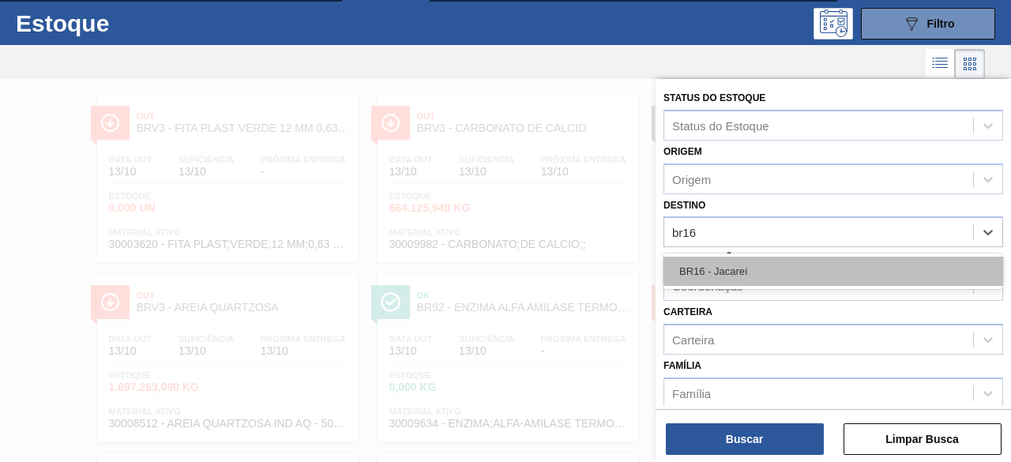
click at [729, 270] on div "BR16 - Jacareí" at bounding box center [833, 271] width 340 height 29
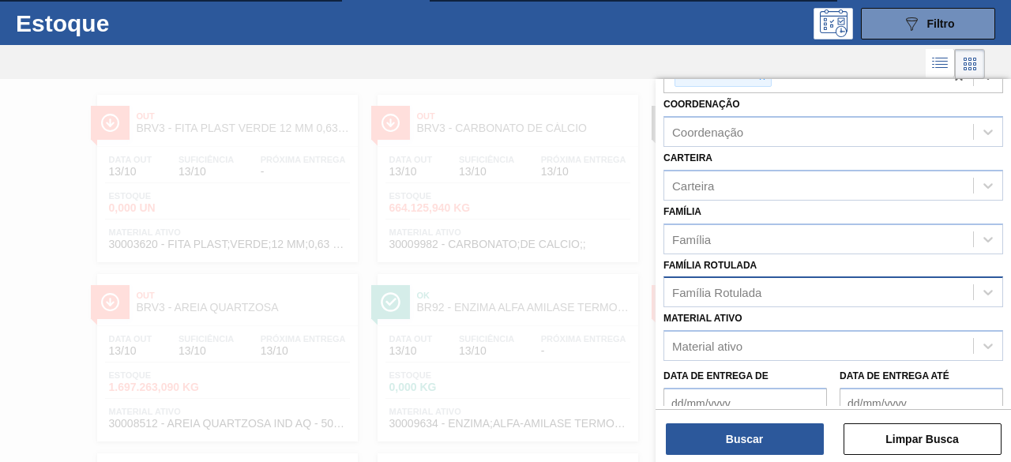
scroll to position [237, 0]
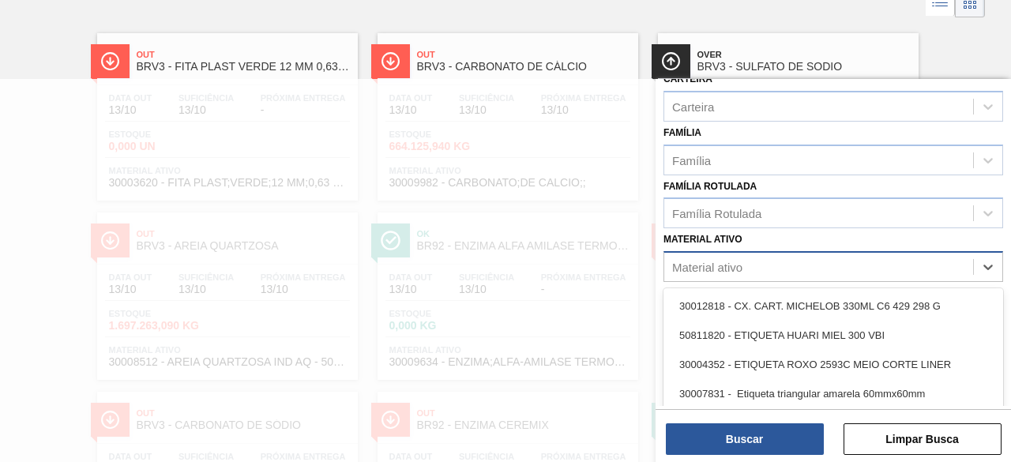
click at [755, 268] on div "Material ativo" at bounding box center [818, 267] width 309 height 23
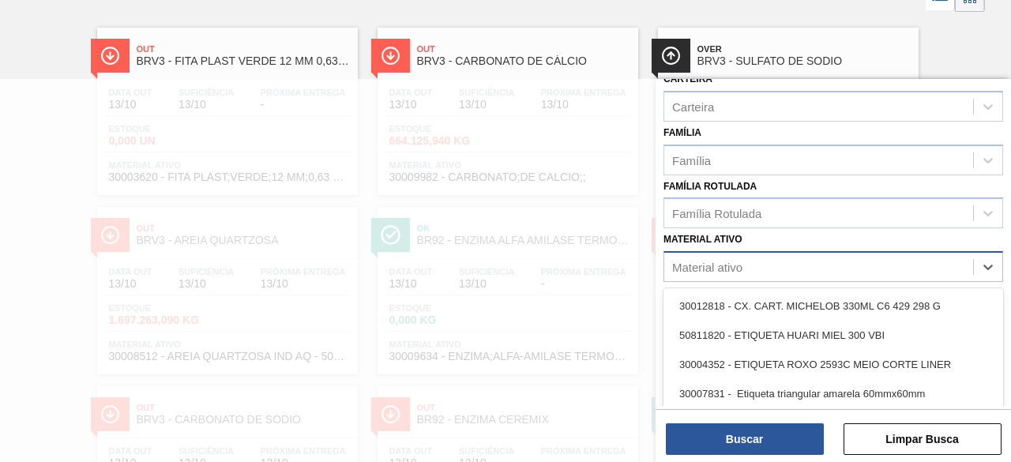
paste ativo "30012350"
type ativo "30012350"
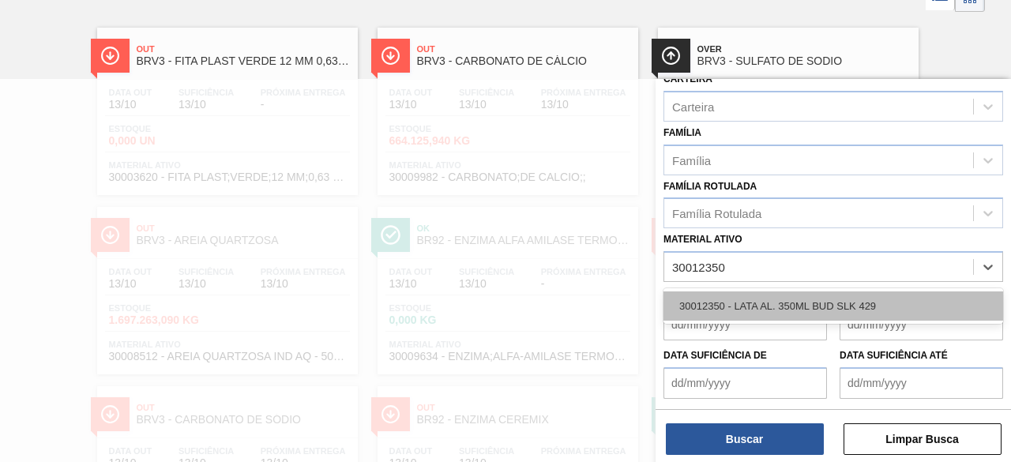
click at [755, 298] on div "30012350 - LATA AL. 350ML BUD SLK 429" at bounding box center [833, 305] width 340 height 29
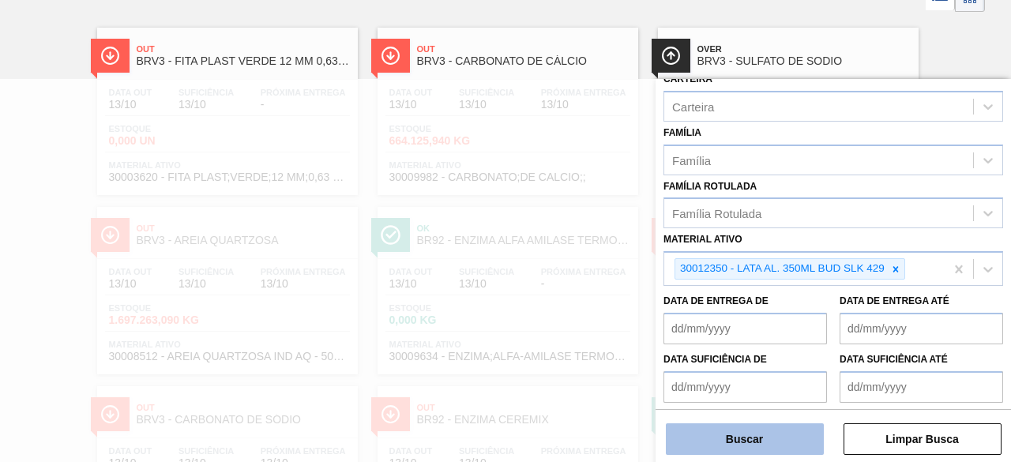
click at [765, 433] on button "Buscar" at bounding box center [745, 439] width 158 height 32
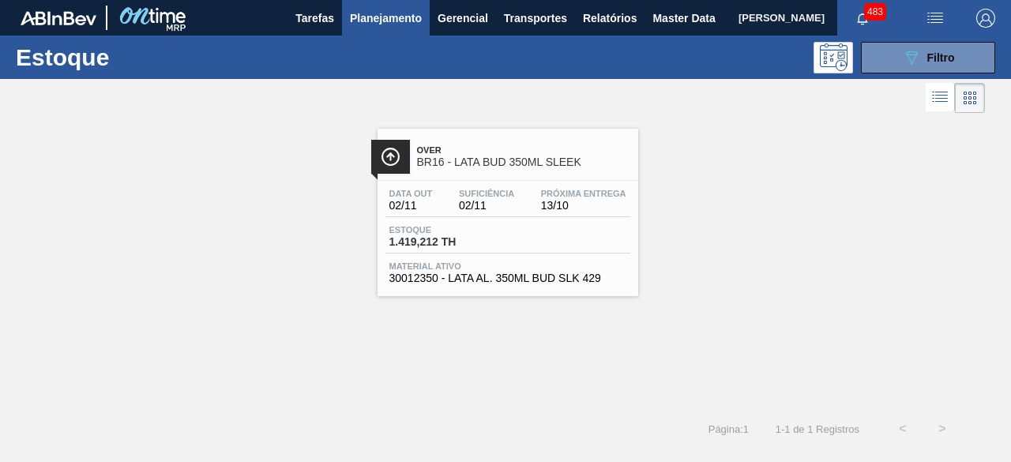
click at [600, 302] on div "Over BR16 - LATA BUD 350ML SLEEK Data out 02/11 Suficiência 02/11 Próxima Entre…" at bounding box center [505, 263] width 1011 height 292
click at [569, 258] on div "Data out 02/11 Suficiência 02/11 Próxima Entrega 13/10 Estoque 1.419,212 TH Mat…" at bounding box center [507, 234] width 261 height 107
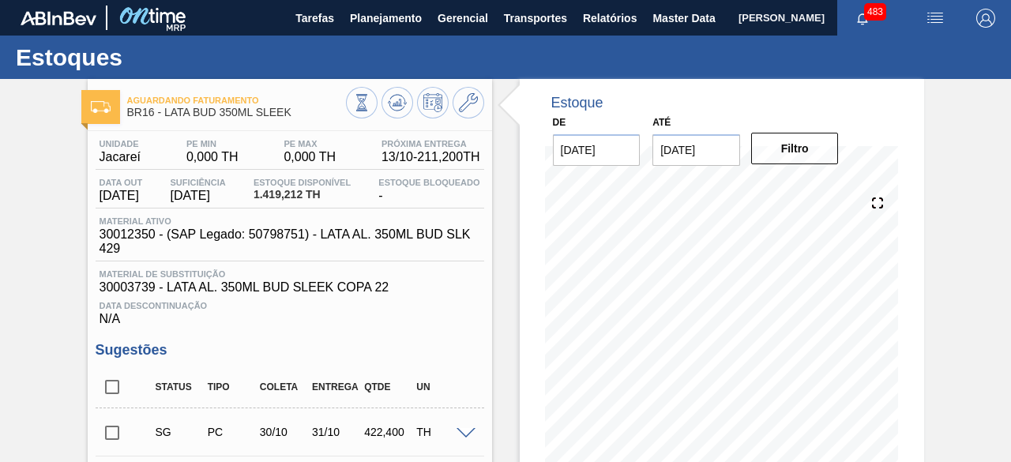
click at [935, 20] on img "button" at bounding box center [934, 18] width 19 height 19
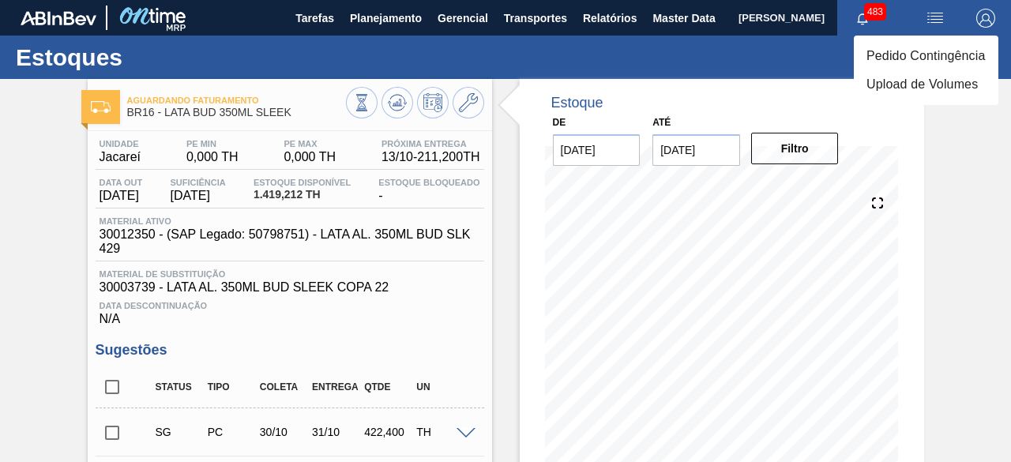
click at [897, 56] on li "Pedido Contingência" at bounding box center [926, 56] width 144 height 28
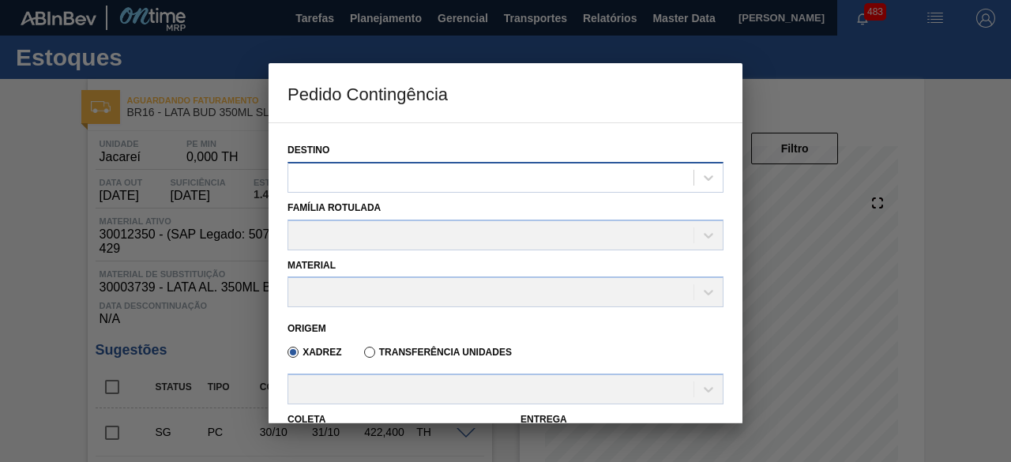
click at [526, 184] on div at bounding box center [490, 177] width 405 height 23
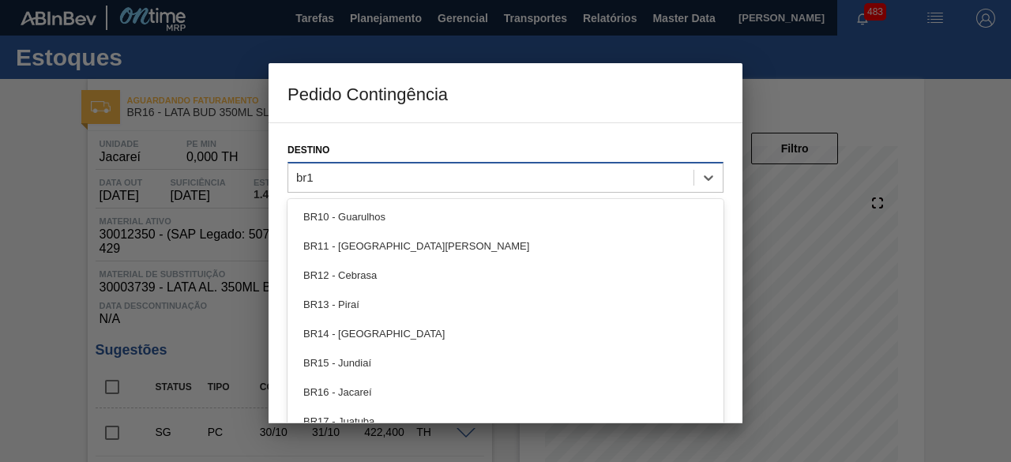
type input "br16"
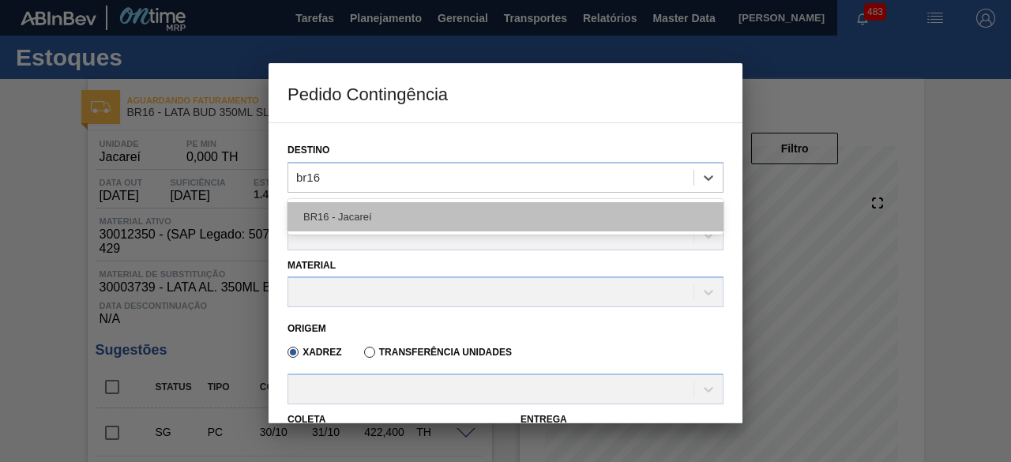
click at [534, 210] on div "BR16 - Jacareí" at bounding box center [505, 216] width 436 height 29
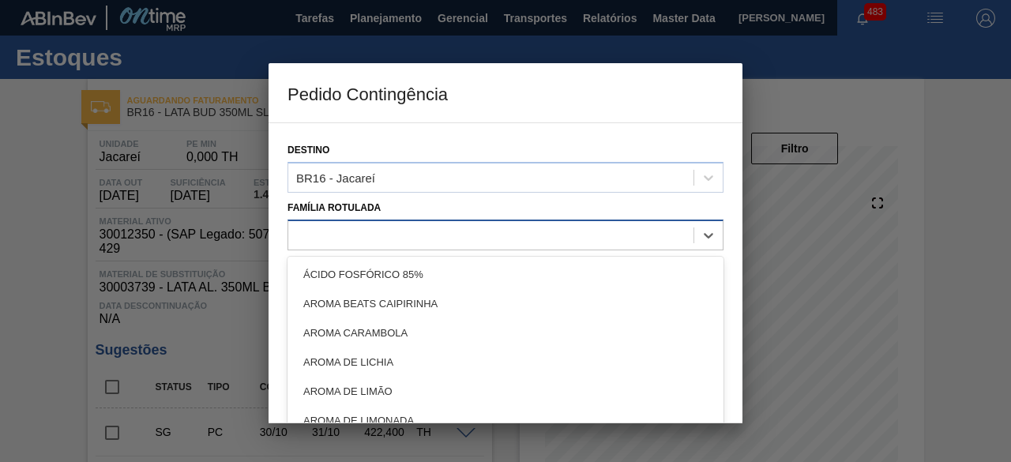
click at [540, 239] on div at bounding box center [490, 234] width 405 height 23
type Rotulada "lata bud 3"
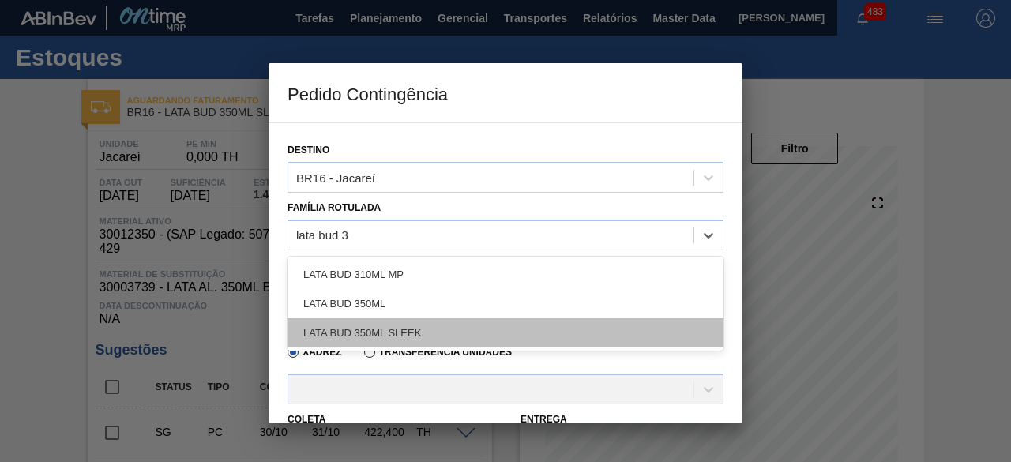
click at [448, 329] on div "LATA BUD 350ML SLEEK" at bounding box center [505, 332] width 436 height 29
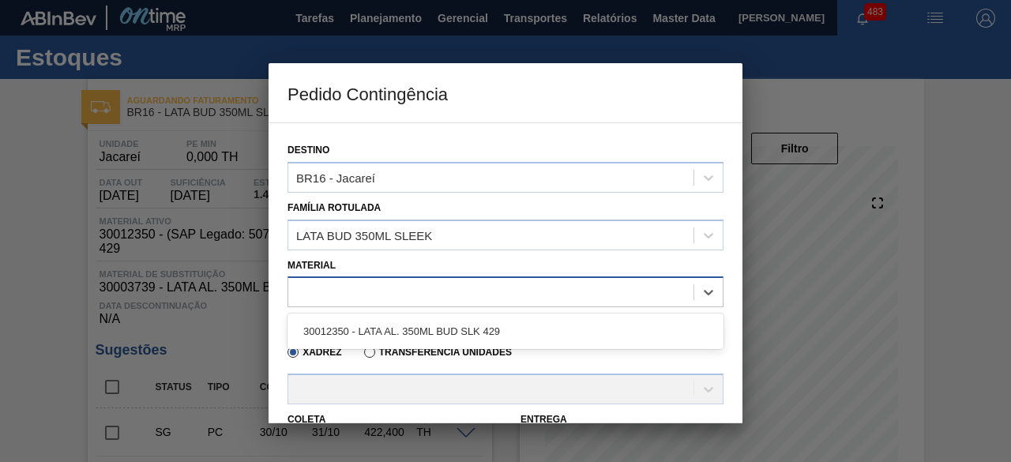
click at [430, 291] on div at bounding box center [490, 292] width 405 height 23
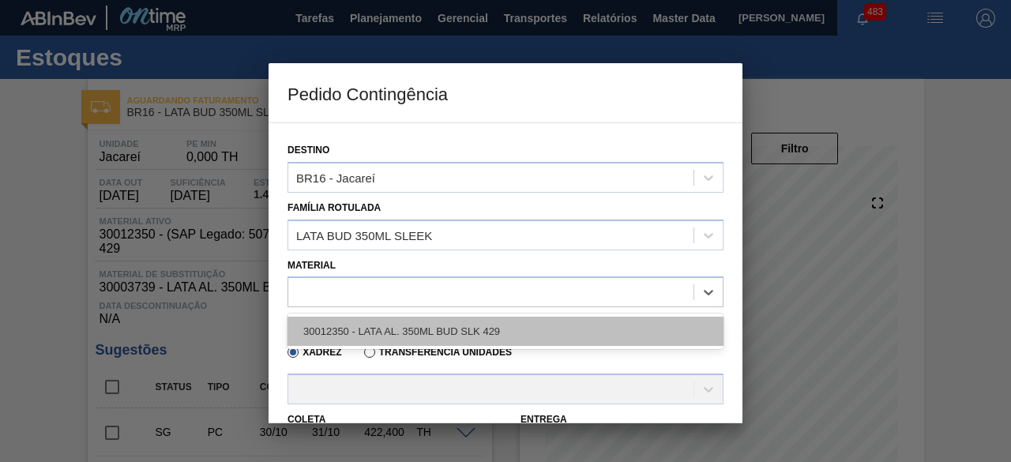
click at [444, 329] on div "30012350 - LATA AL. 350ML BUD SLK 429" at bounding box center [505, 331] width 436 height 29
type input "8,448"
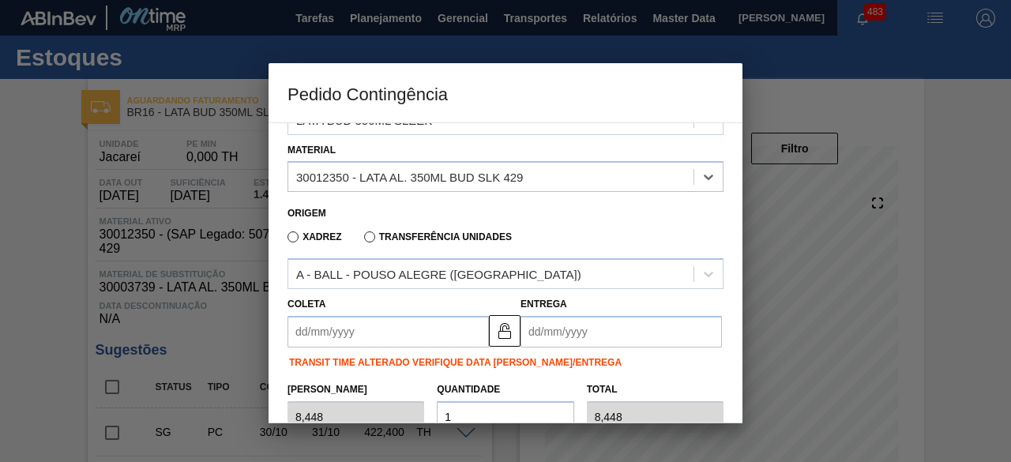
scroll to position [117, 0]
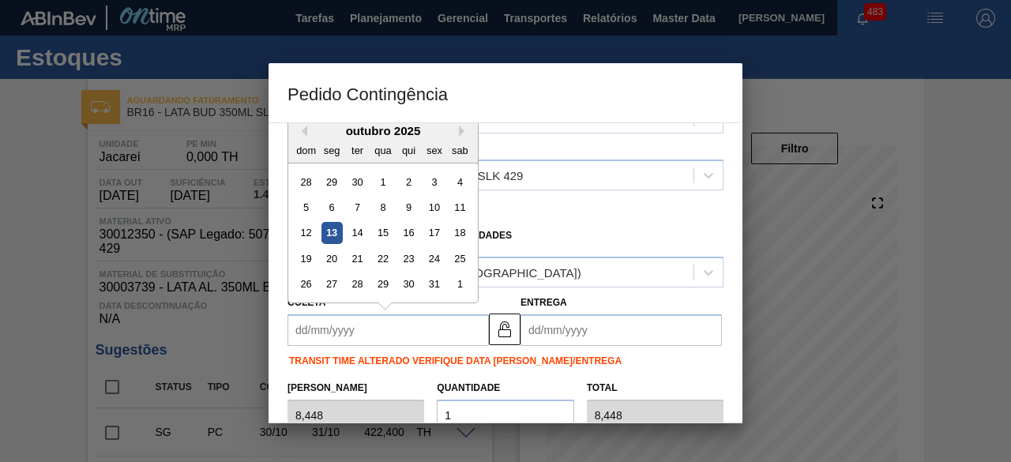
click at [444, 329] on input "Coleta" at bounding box center [387, 330] width 201 height 32
click at [332, 231] on div "13" at bounding box center [331, 233] width 21 height 21
type input "[DATE]"
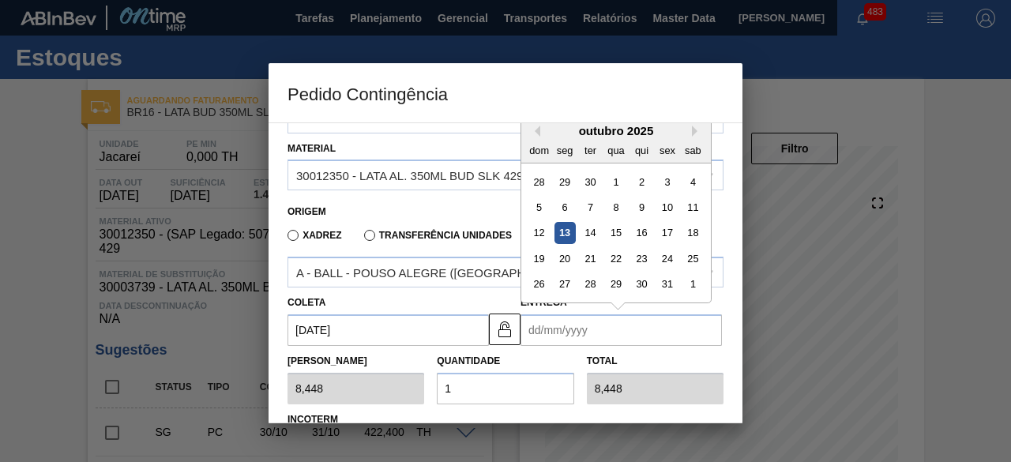
click at [570, 338] on input "Entrega" at bounding box center [620, 330] width 201 height 32
click at [595, 230] on div "14" at bounding box center [590, 233] width 21 height 21
type input "[DATE]"
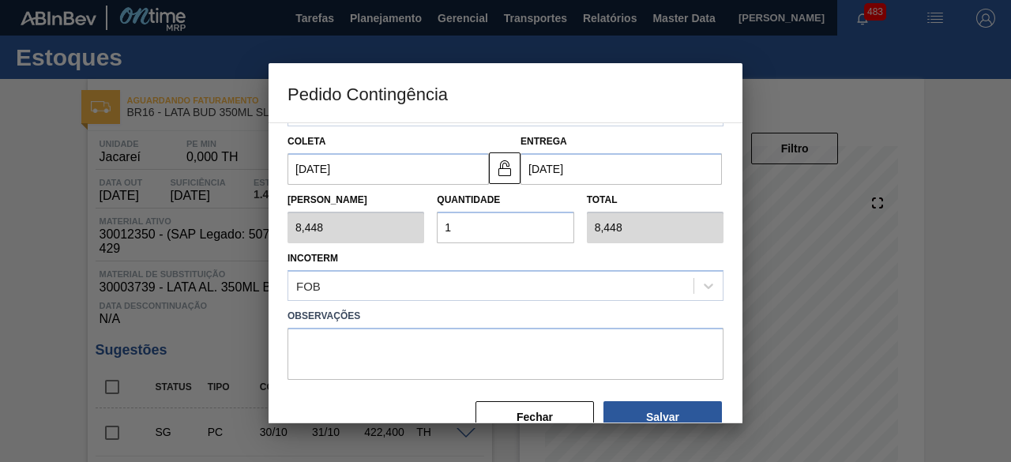
scroll to position [281, 0]
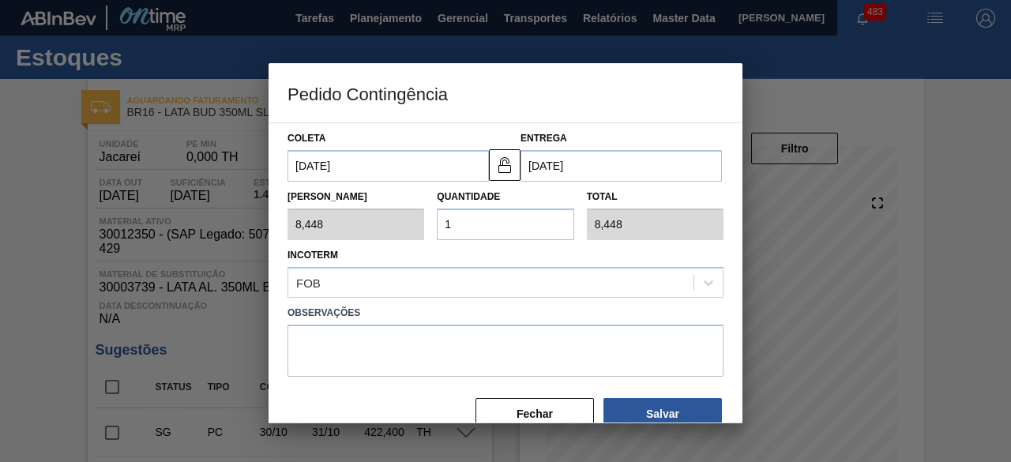
click at [498, 226] on input "1" at bounding box center [505, 224] width 137 height 32
type input "0,000"
type input "2"
type input "16,896"
type input "25"
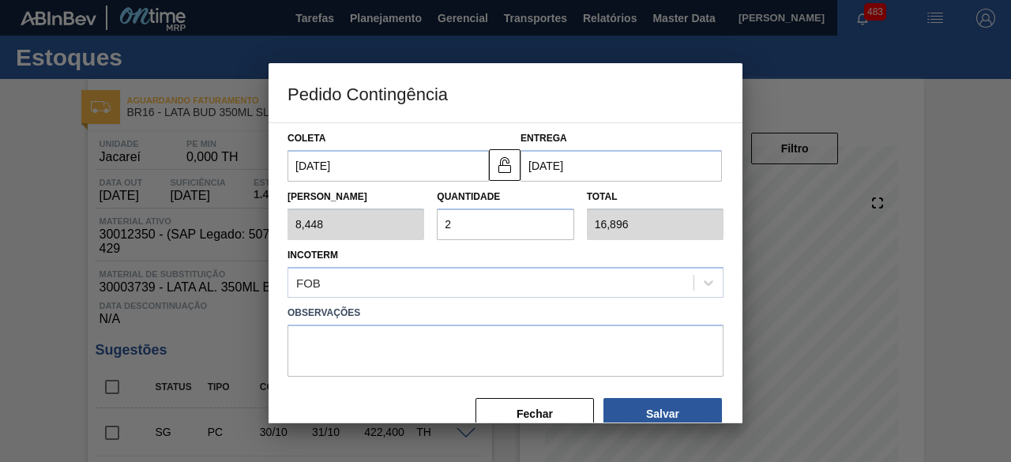
type input "211,200"
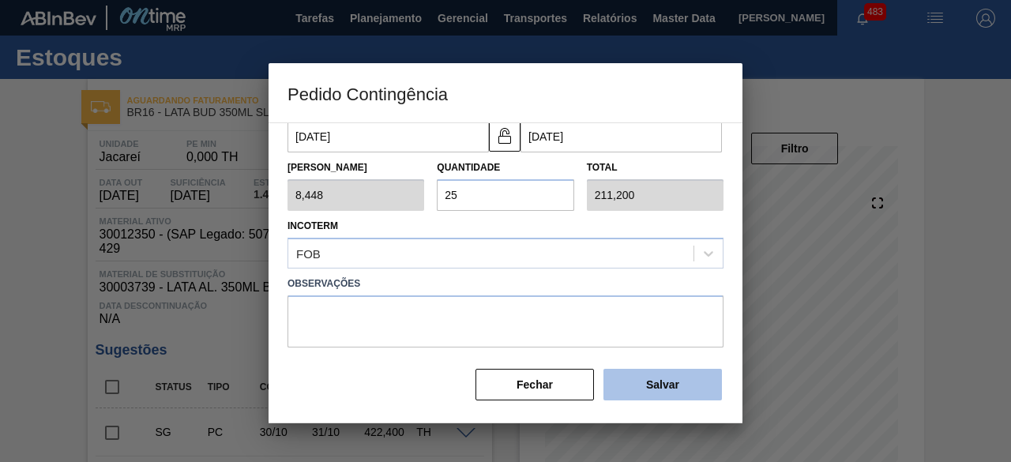
type input "25"
click at [636, 382] on button "Salvar" at bounding box center [662, 385] width 118 height 32
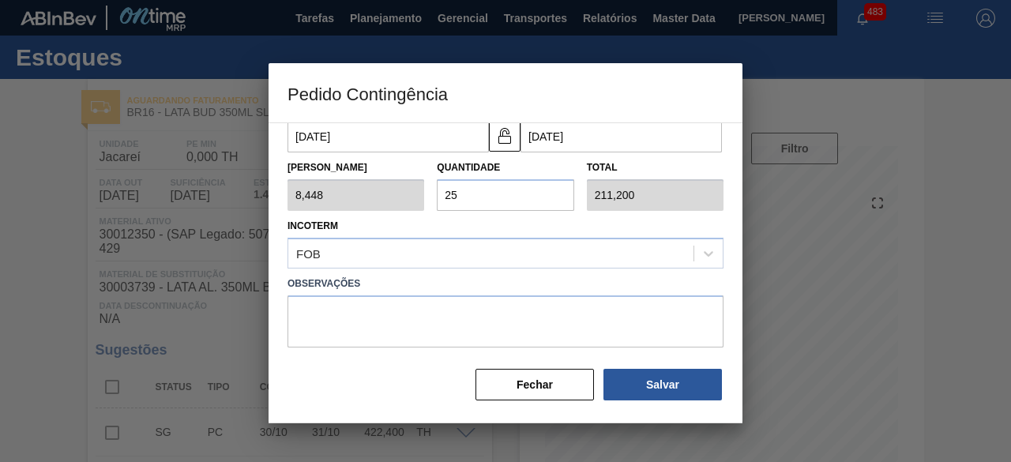
type input "1,000"
type input "1"
type input "1,000"
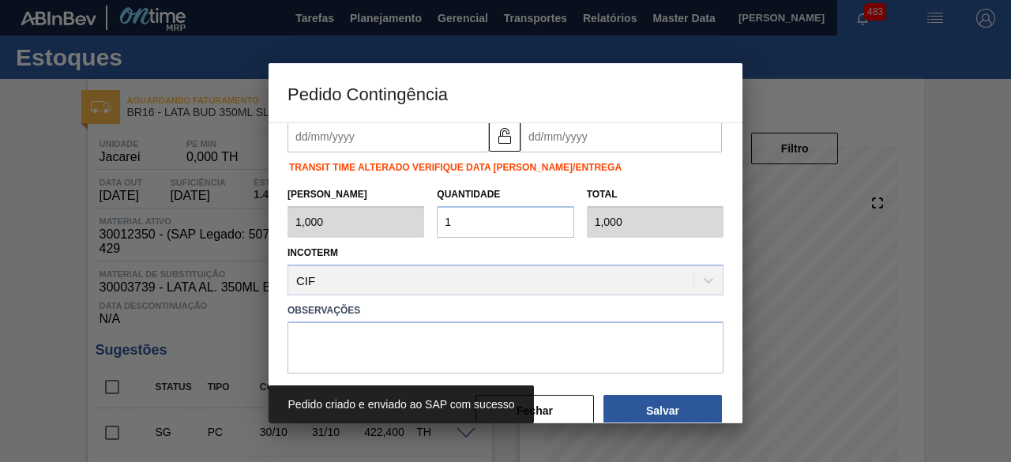
click at [68, 253] on div at bounding box center [505, 231] width 1011 height 462
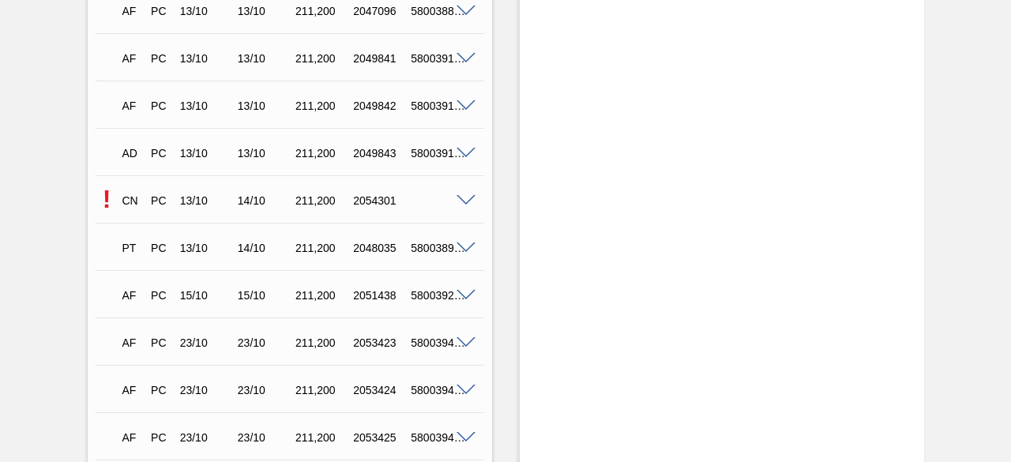
scroll to position [632, 0]
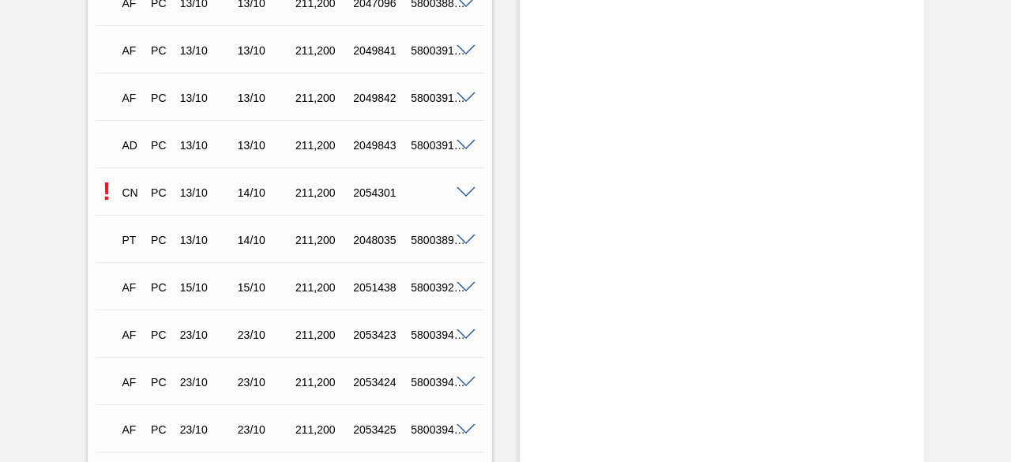
click at [461, 198] on span at bounding box center [465, 193] width 19 height 12
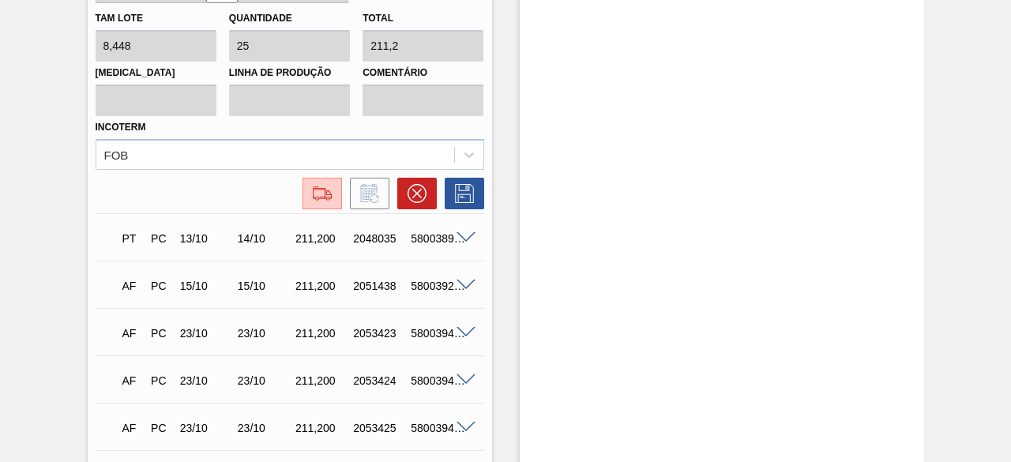
scroll to position [1026, 0]
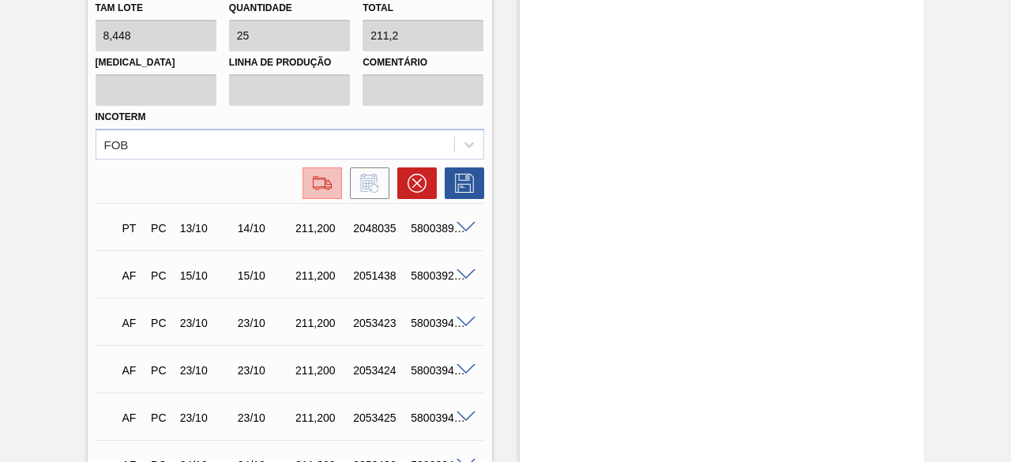
click at [302, 186] on button at bounding box center [321, 183] width 39 height 32
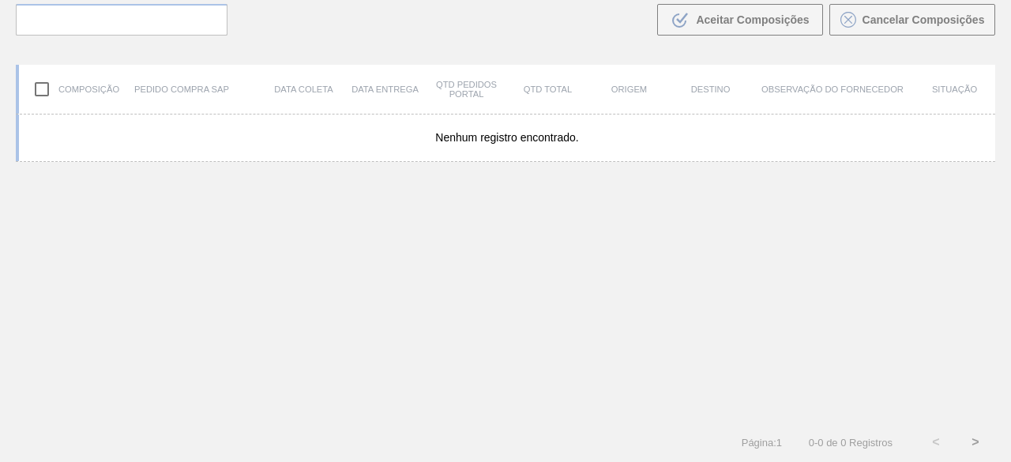
scroll to position [113, 0]
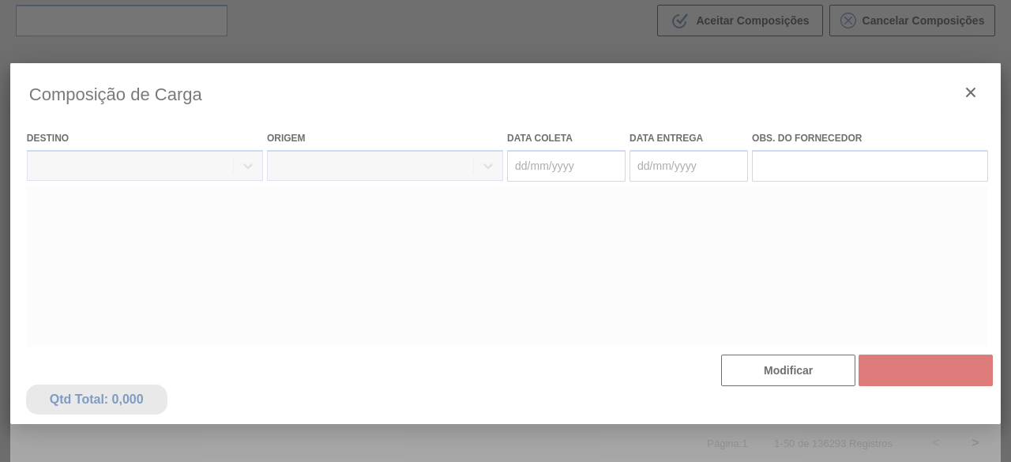
type coleta "[DATE]"
type Entrega "[DATE]"
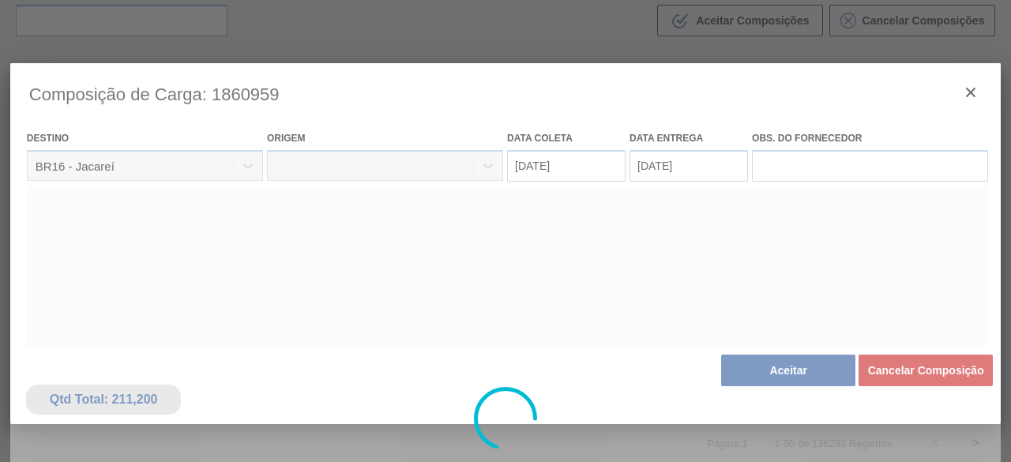
click at [806, 377] on div at bounding box center [505, 418] width 990 height 711
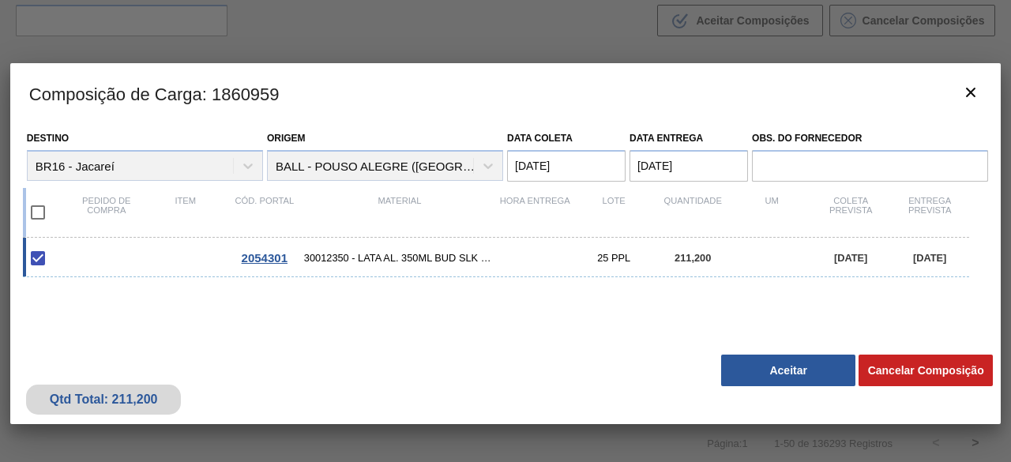
click at [806, 377] on button "Aceitar" at bounding box center [788, 371] width 134 height 32
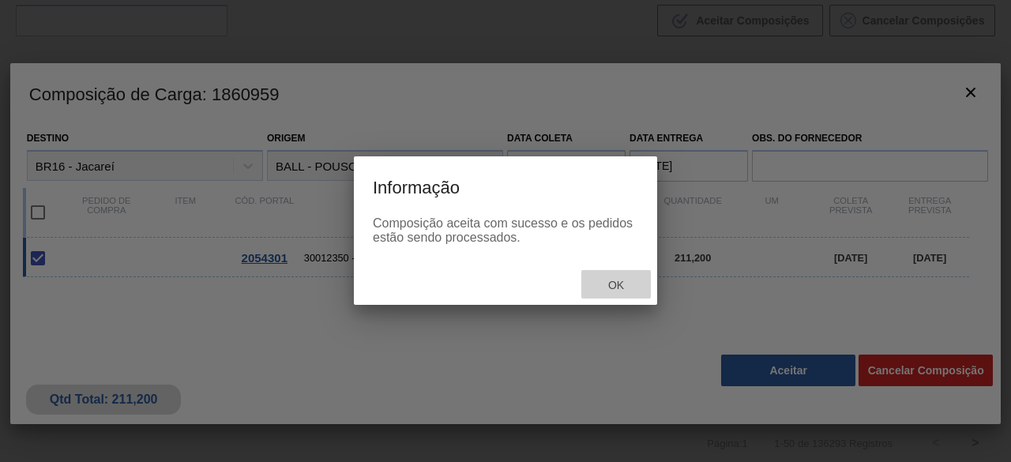
click at [605, 288] on span "Ok" at bounding box center [615, 285] width 41 height 13
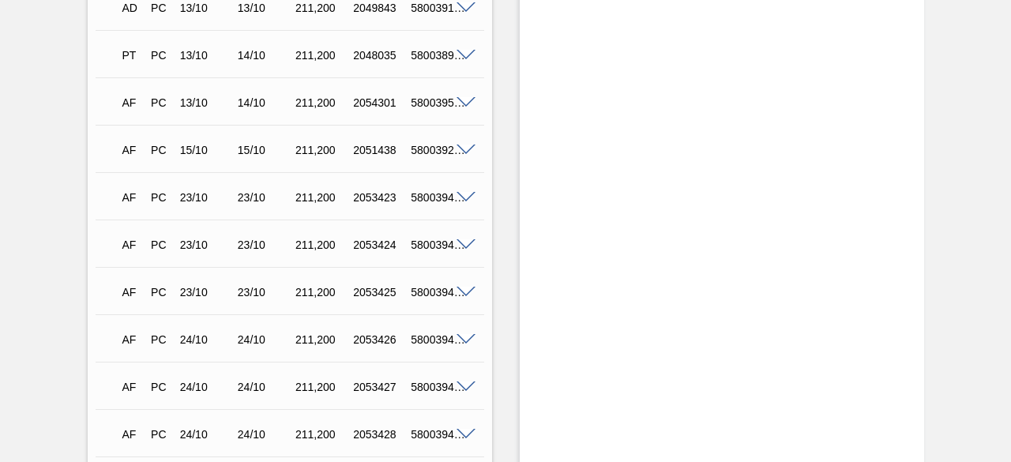
scroll to position [802, 0]
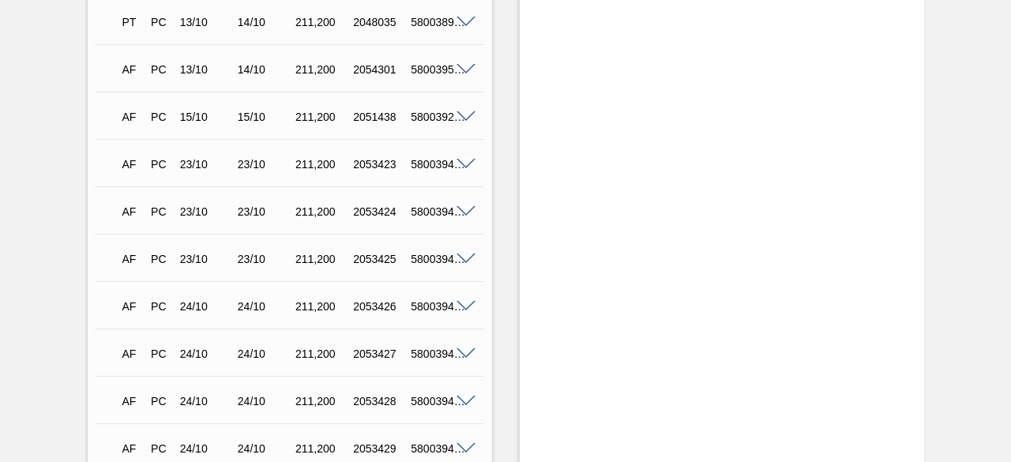
click at [469, 71] on span at bounding box center [465, 70] width 19 height 12
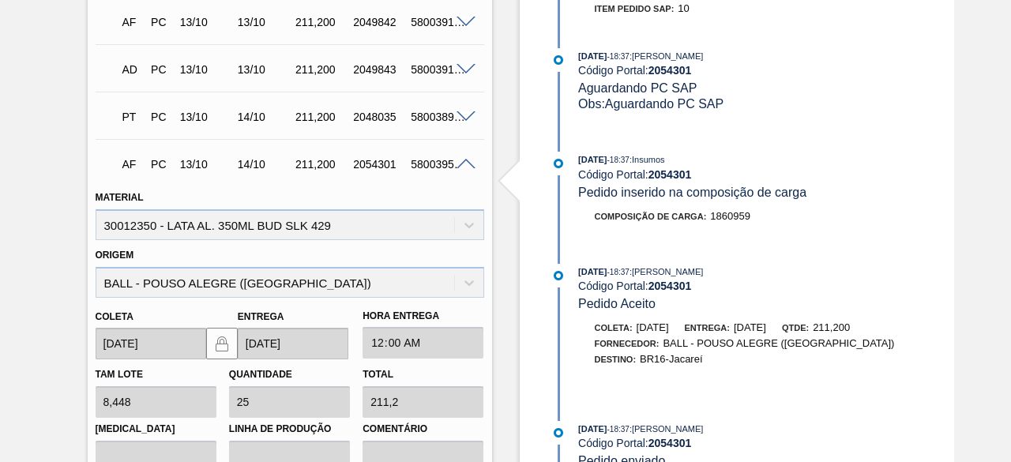
scroll to position [644, 0]
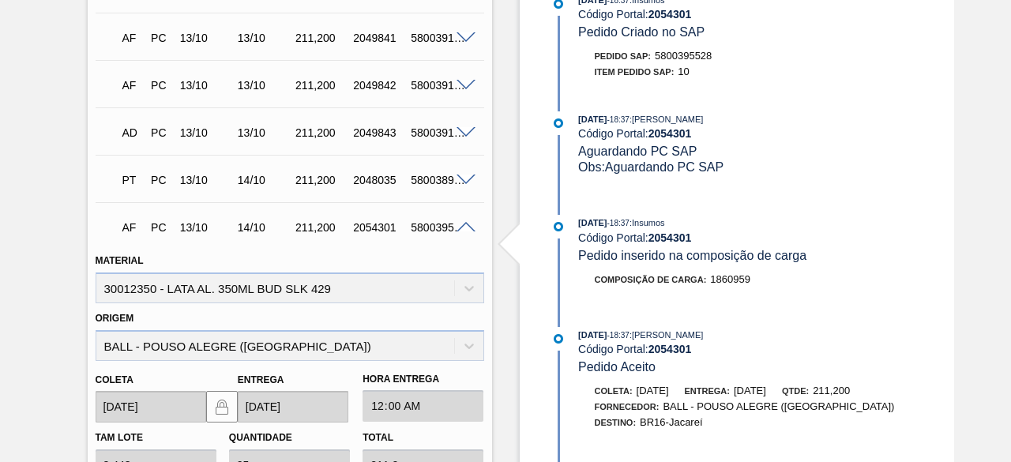
click at [426, 227] on div "5800395528" at bounding box center [438, 227] width 62 height 13
copy div "5800395528"
click at [463, 184] on span at bounding box center [465, 180] width 19 height 12
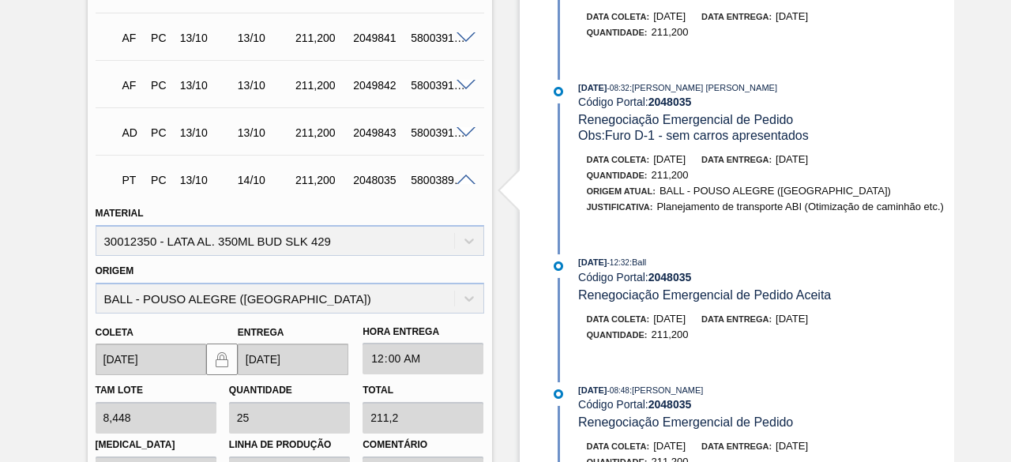
click at [460, 182] on span at bounding box center [465, 180] width 19 height 12
